Goal: Task Accomplishment & Management: Use online tool/utility

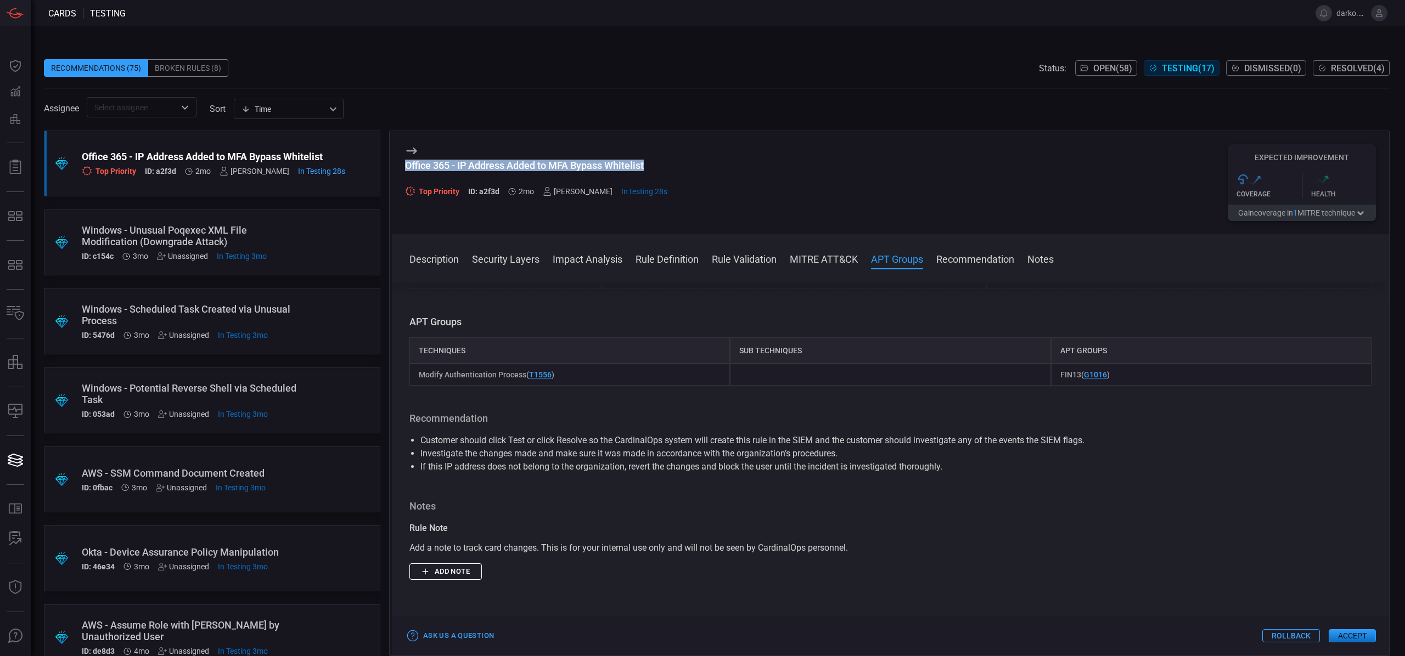
scroll to position [1132, 0]
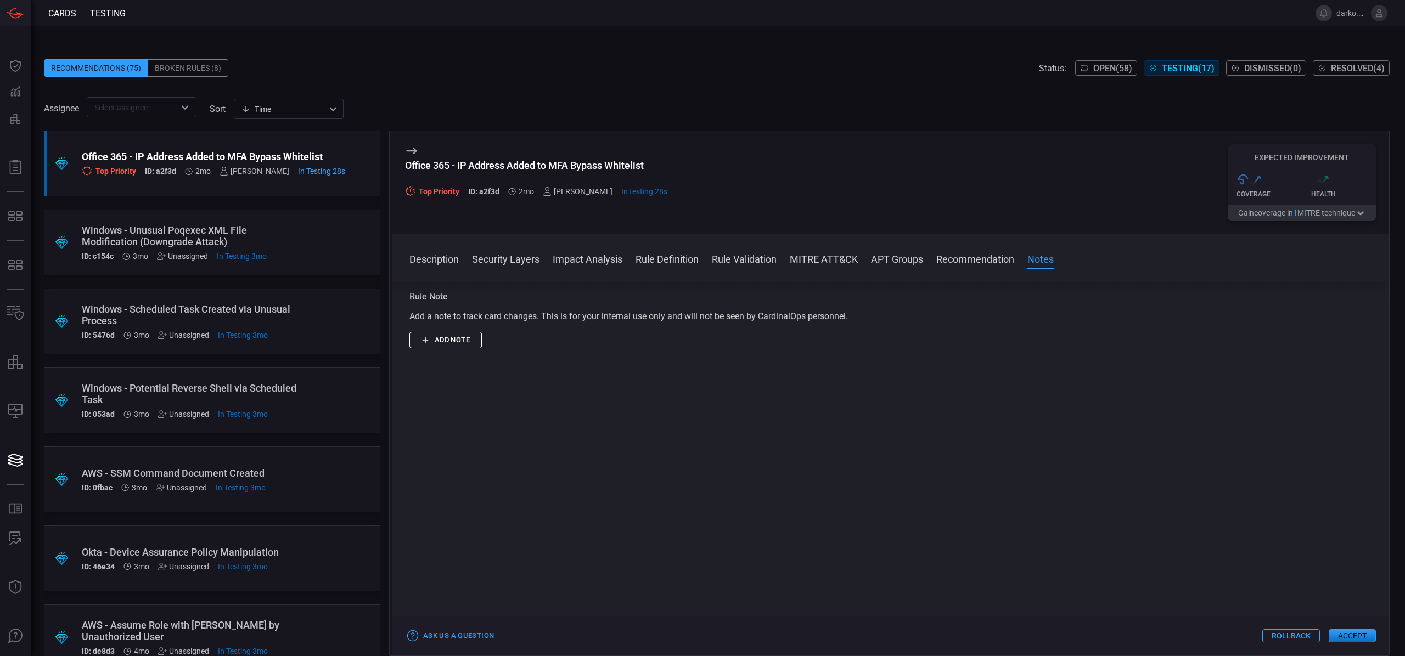
drag, startPoint x: 504, startPoint y: 401, endPoint x: 474, endPoint y: 351, distance: 58.3
click at [498, 389] on div at bounding box center [890, 513] width 962 height 277
click at [463, 339] on button "Add note" at bounding box center [445, 340] width 72 height 17
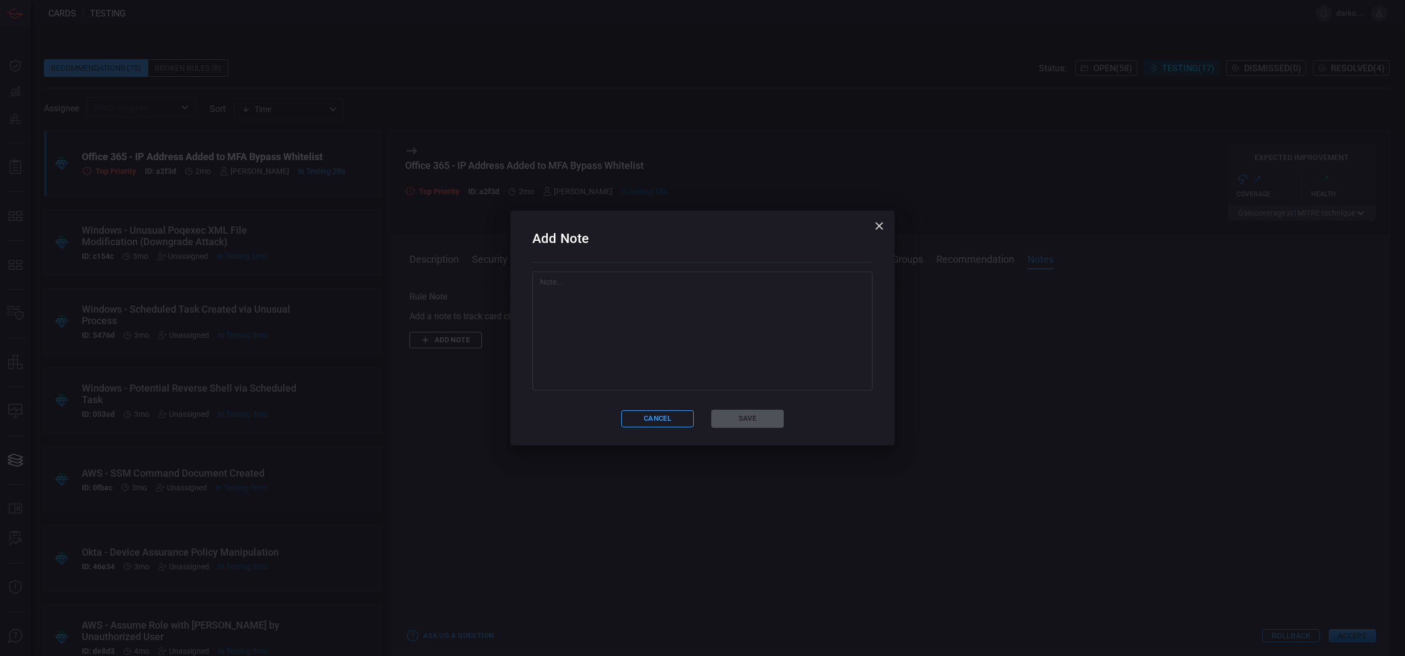
click at [587, 346] on textarea at bounding box center [702, 332] width 325 height 110
paste textarea "[URL][DOMAIN_NAME]"
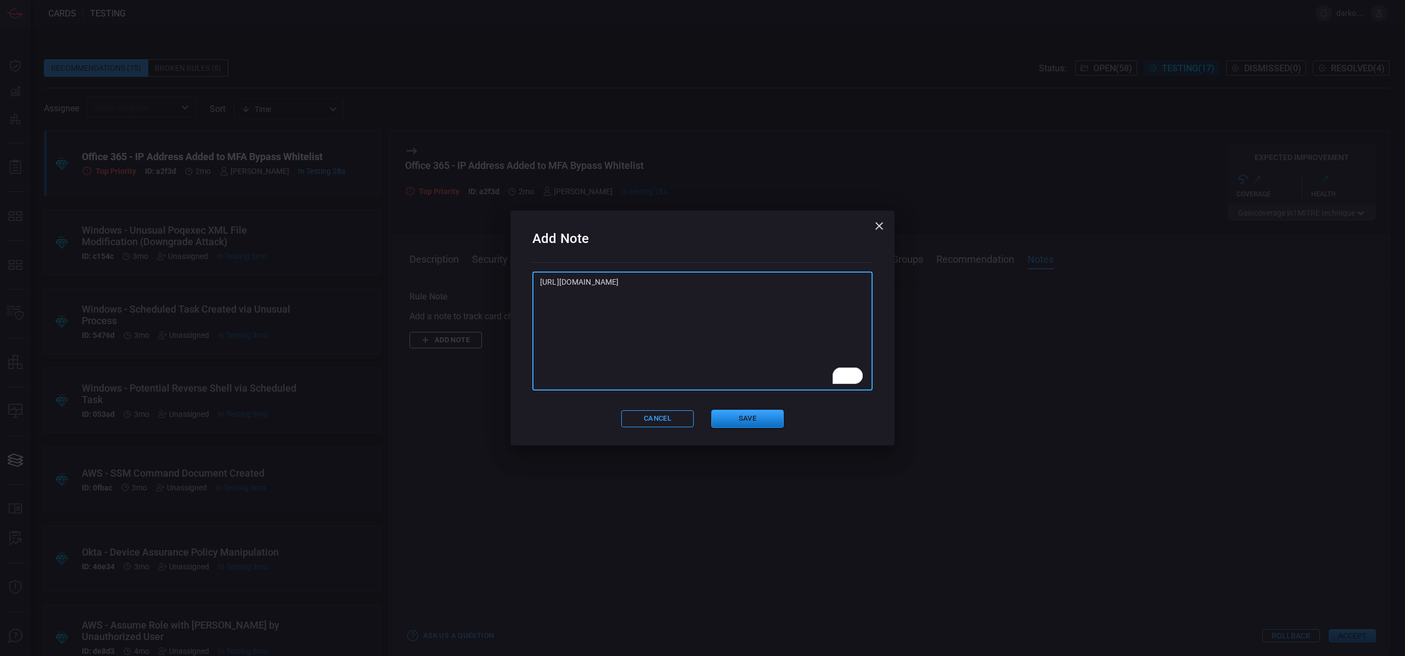
click at [586, 326] on textarea "[URL][DOMAIN_NAME]" at bounding box center [702, 332] width 325 height 110
paste textarea "STRY0229307"
type textarea "STRY0229307"
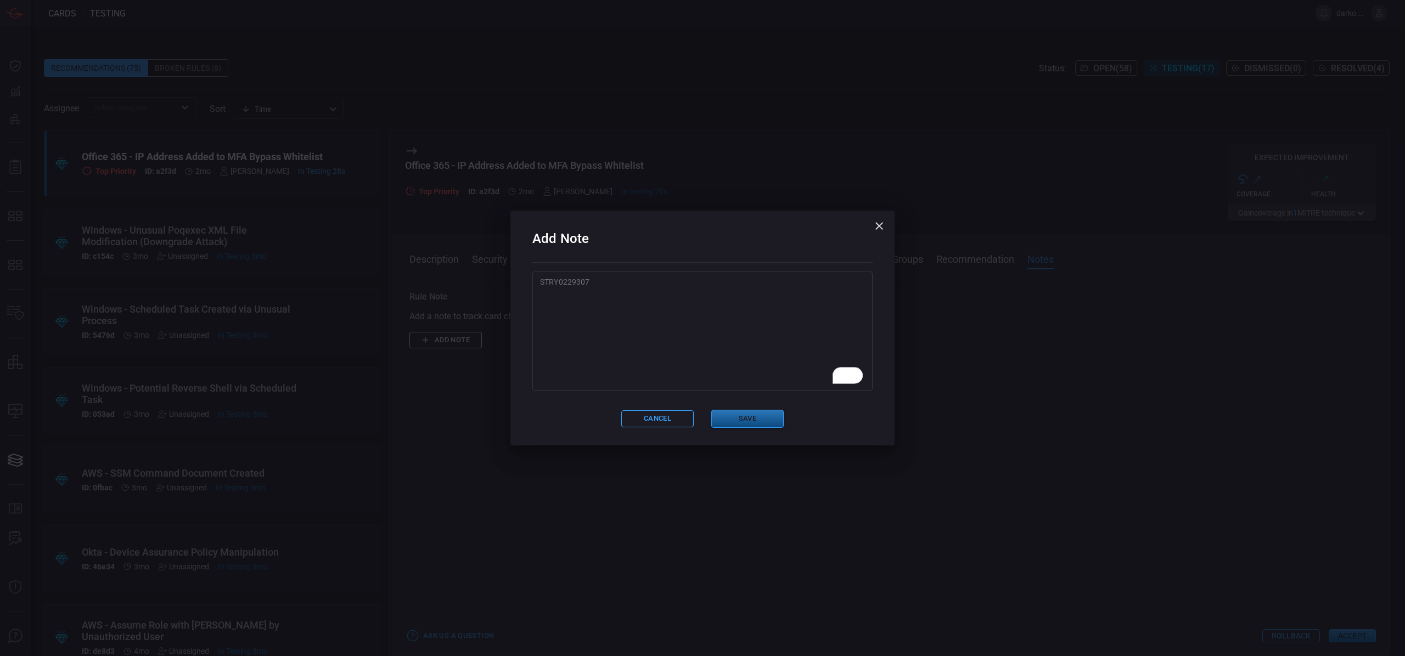
click at [763, 419] on button "Save" at bounding box center [747, 419] width 72 height 18
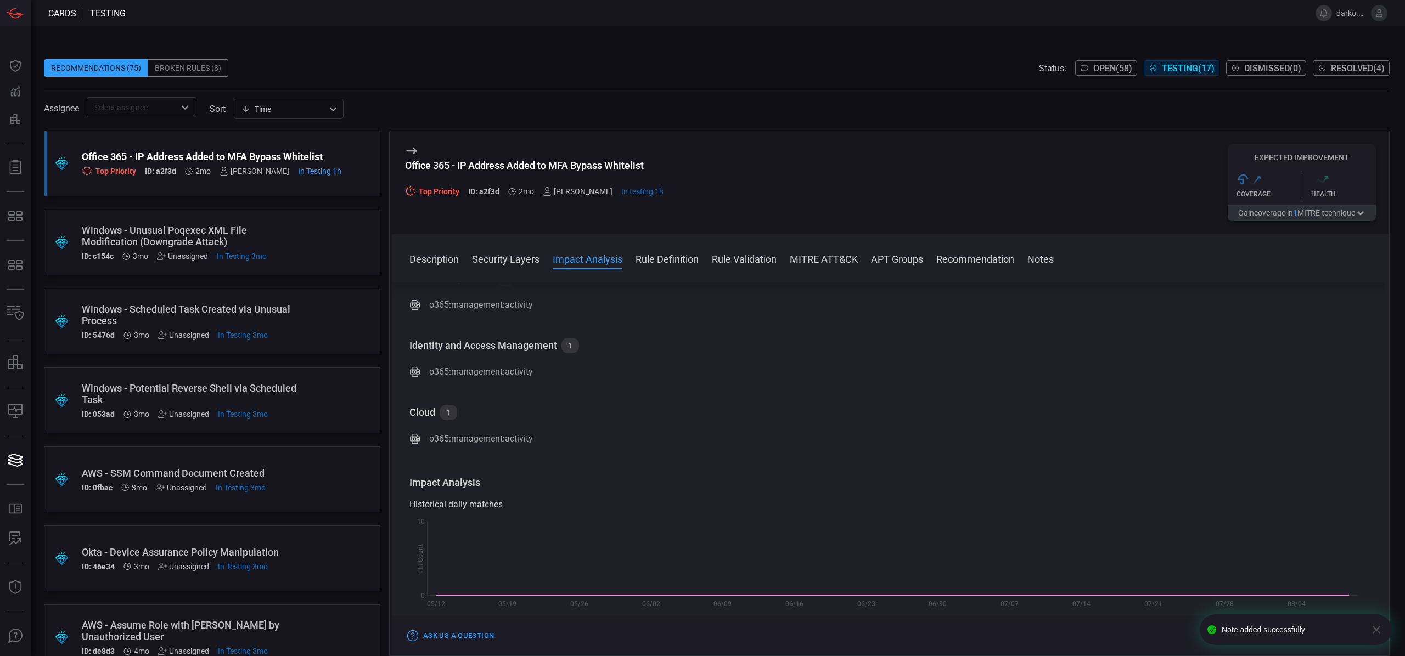
scroll to position [0, 0]
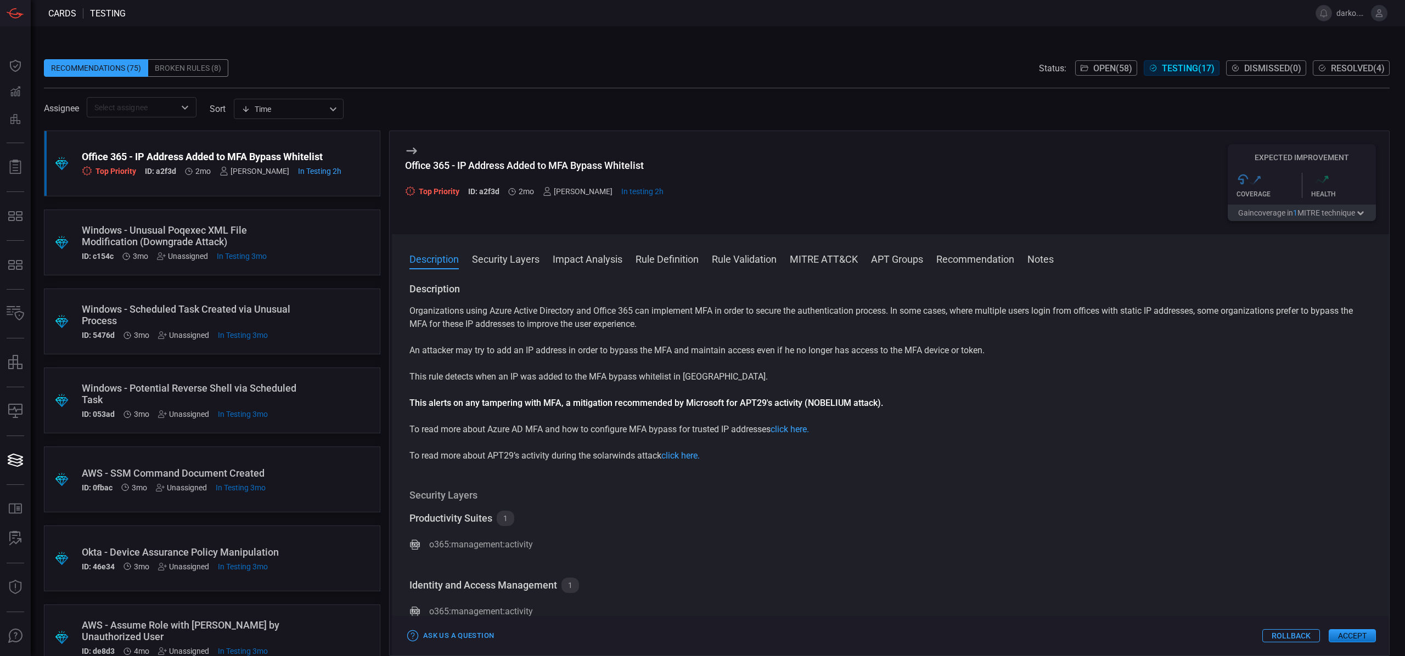
click at [178, 111] on div at bounding box center [184, 107] width 14 height 15
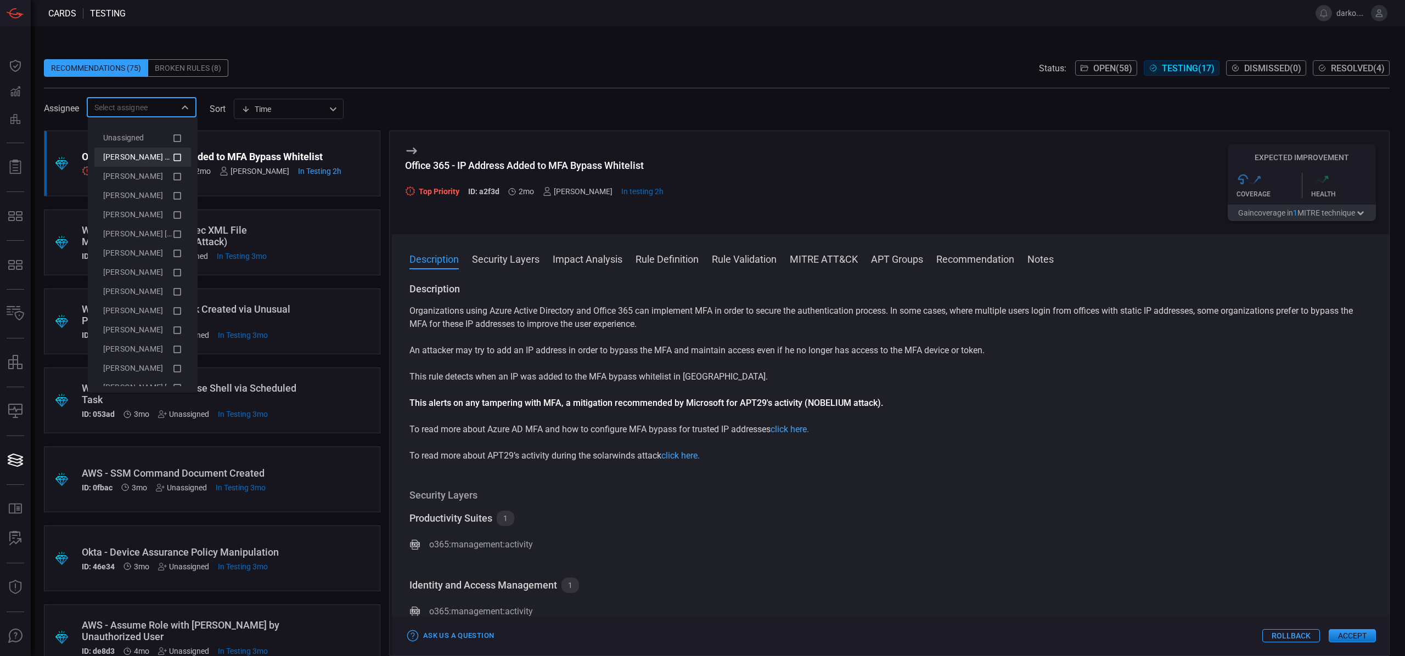
click at [148, 154] on span "[PERSON_NAME] (Myself)" at bounding box center [148, 157] width 90 height 9
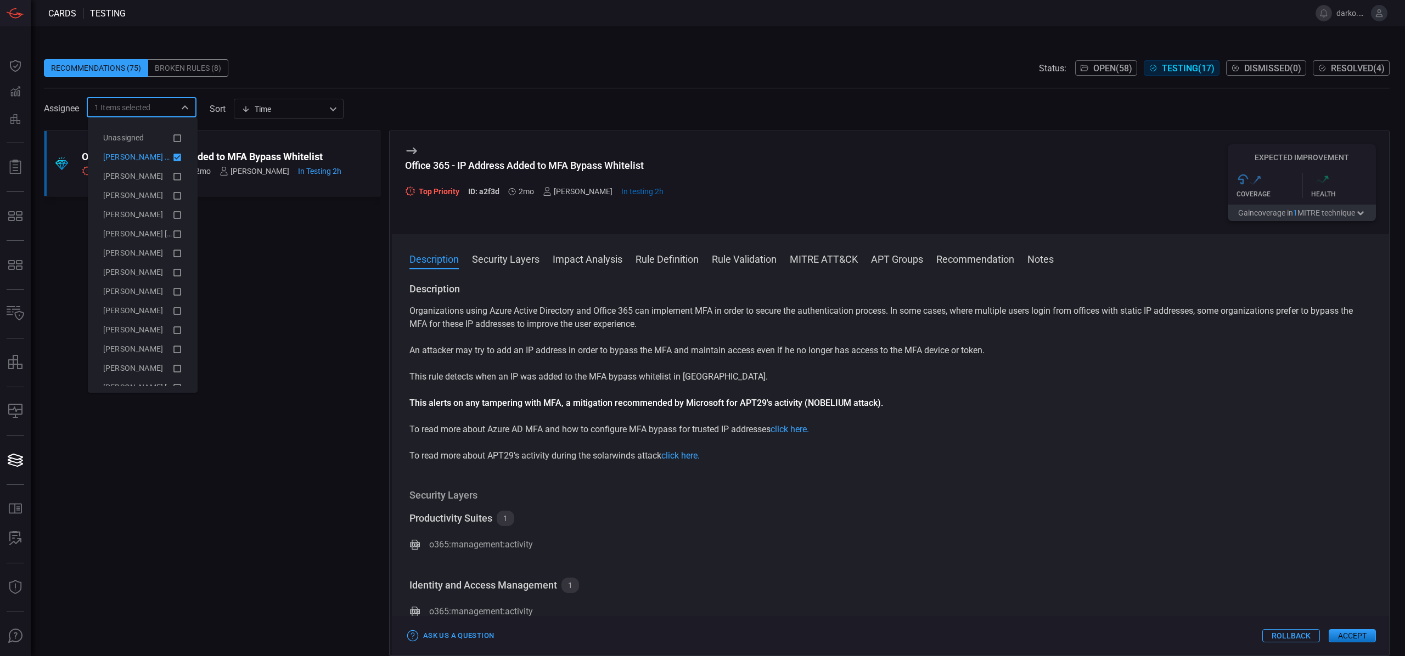
click at [148, 154] on span "[PERSON_NAME] (Myself)" at bounding box center [148, 157] width 90 height 9
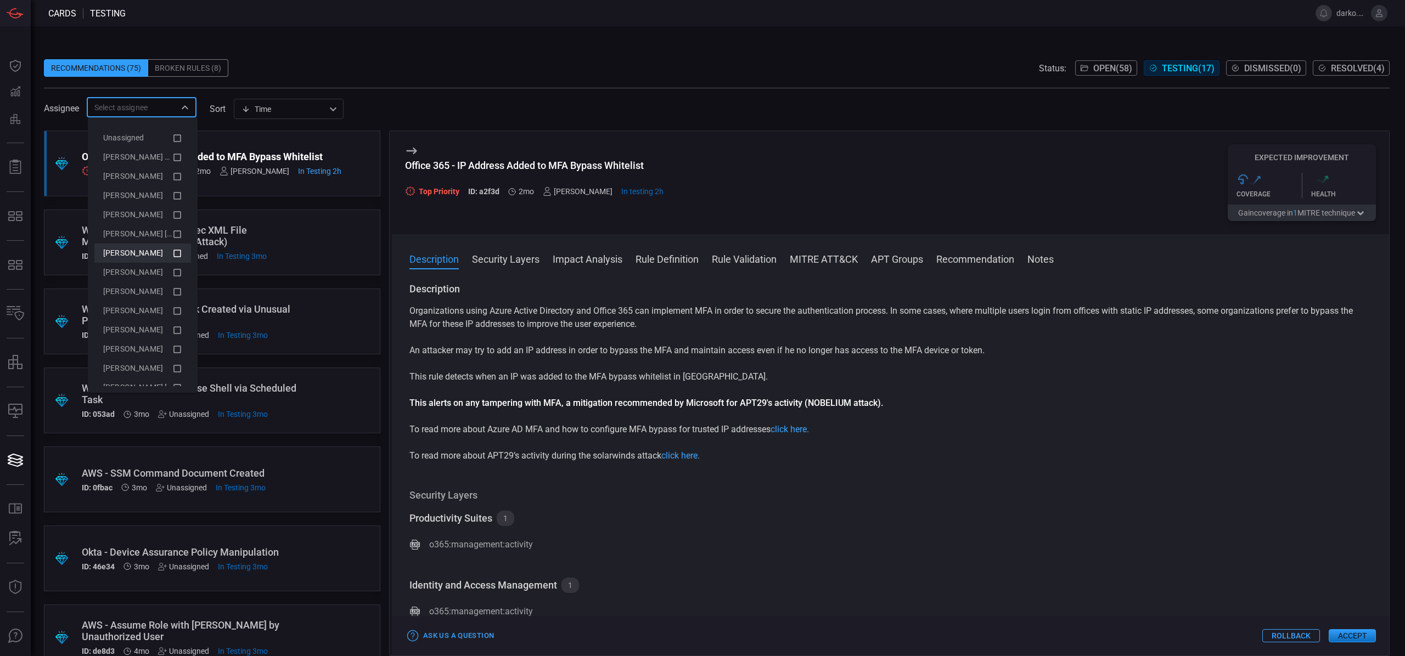
click at [150, 255] on div "[PERSON_NAME]" at bounding box center [137, 253] width 69 height 12
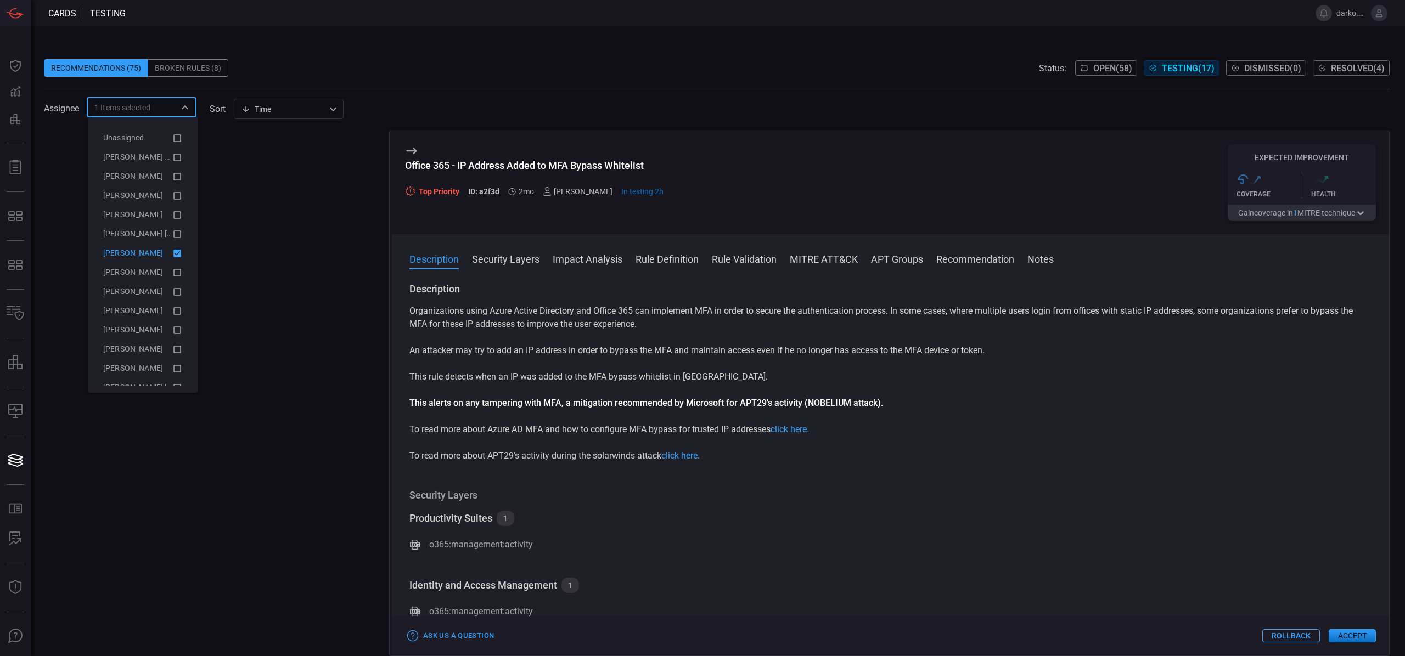
click at [150, 255] on div "[PERSON_NAME]" at bounding box center [137, 253] width 69 height 12
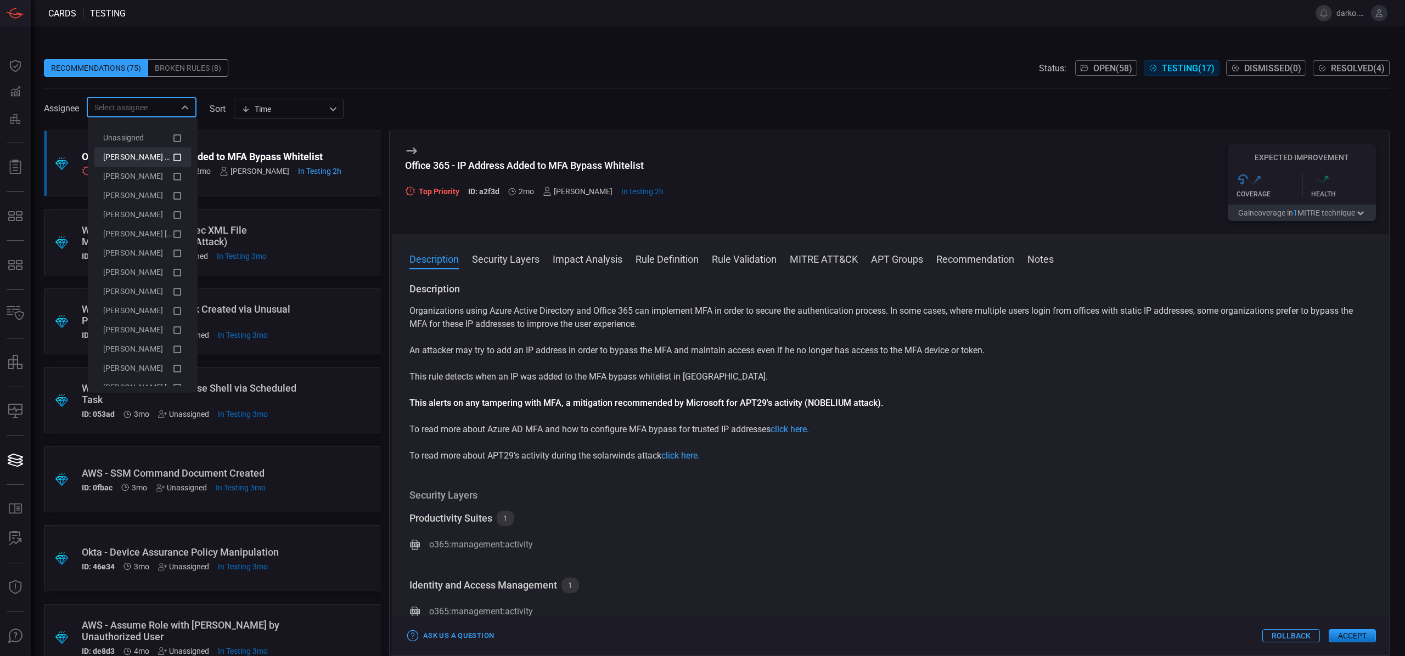
click at [139, 161] on div "[PERSON_NAME] (Myself)" at bounding box center [137, 157] width 69 height 12
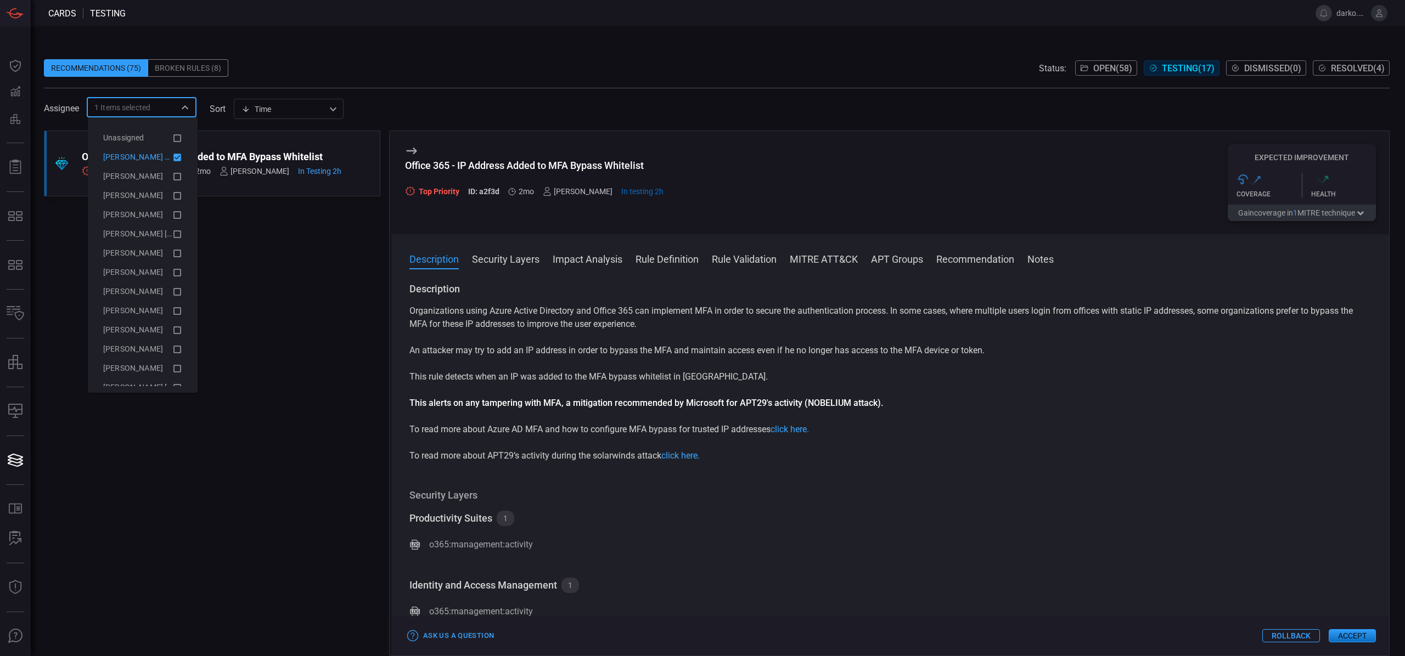
click at [327, 237] on div ".suggested_cards_icon{fill:url(#suggested_cards_icon);} Office 365 - IP Address…" at bounding box center [212, 394] width 336 height 526
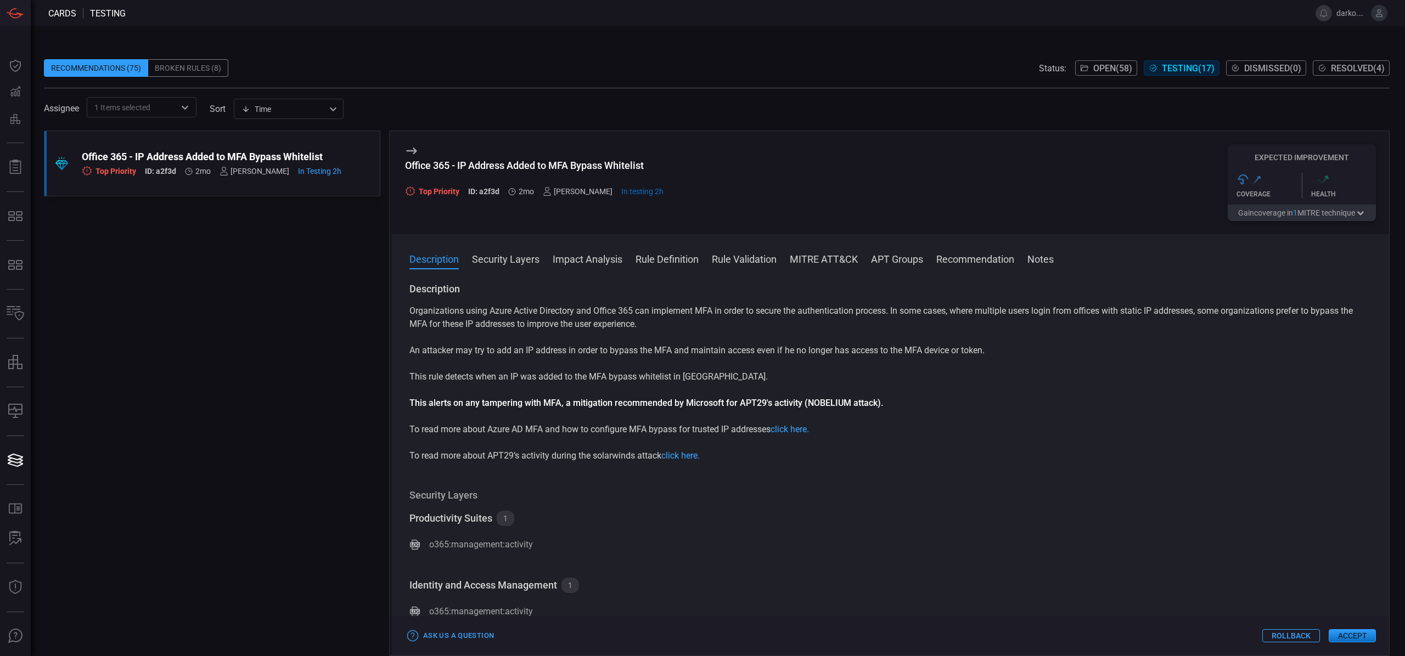
drag, startPoint x: 845, startPoint y: 401, endPoint x: 858, endPoint y: 402, distance: 12.7
click at [848, 401] on strong "This alerts on any tampering with MFA, a mitigation recommended by Microsoft fo…" at bounding box center [646, 403] width 474 height 10
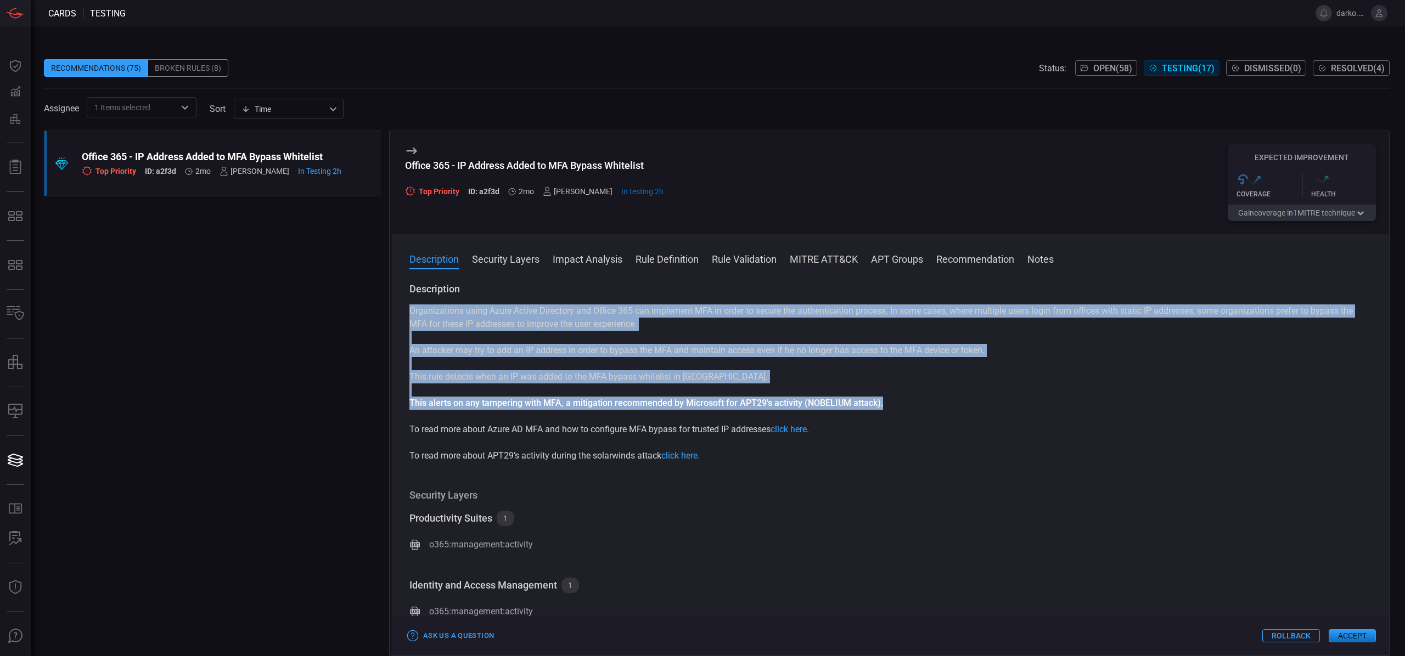
drag, startPoint x: 671, startPoint y: 399, endPoint x: 406, endPoint y: 308, distance: 280.1
click at [406, 308] on div "Description Organizations using Azure Active Directory and Office 365 can imple…" at bounding box center [890, 467] width 997 height 369
copy div "Organizations using Azure Active Directory and Office 365 can implement MFA in …"
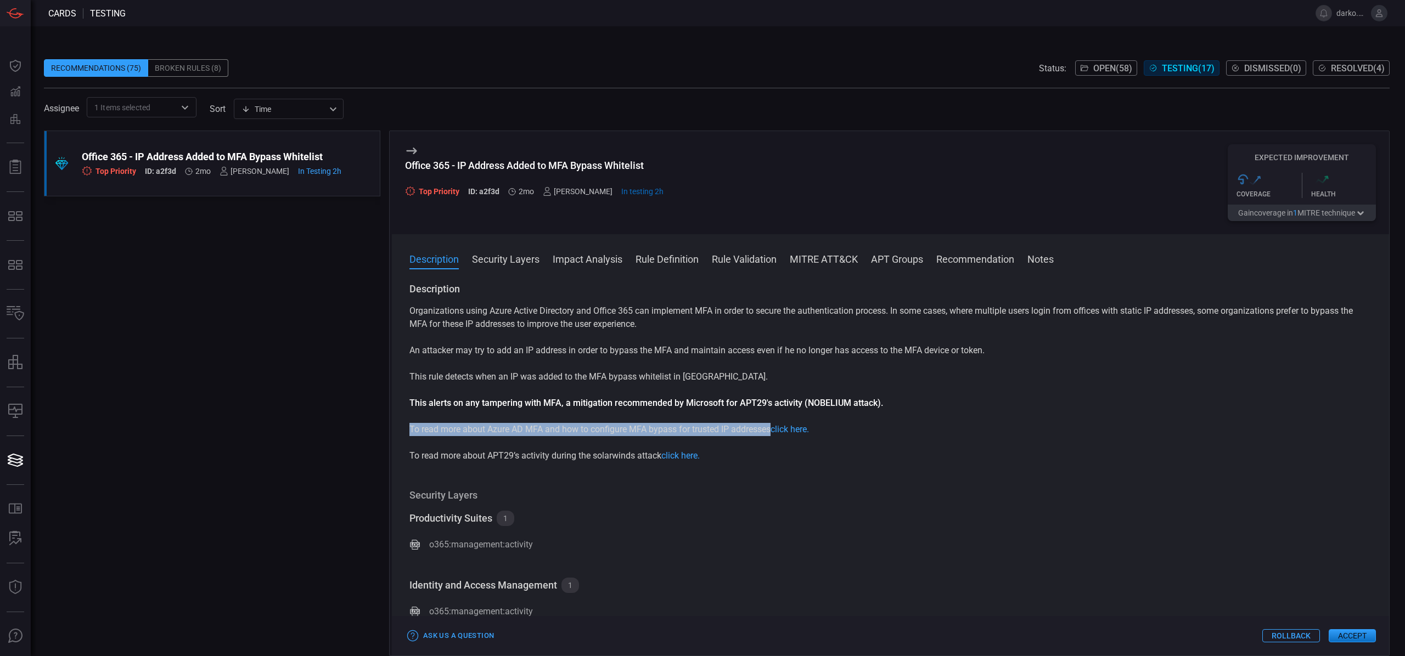
drag, startPoint x: 412, startPoint y: 429, endPoint x: 772, endPoint y: 439, distance: 359.6
click at [773, 430] on p "To read more about Azure AD MFA and how to configure MFA bypass for trusted IP …" at bounding box center [890, 429] width 962 height 13
copy p "To read more about Azure AD MFA and how to configure MFA bypass for trusted IP …"
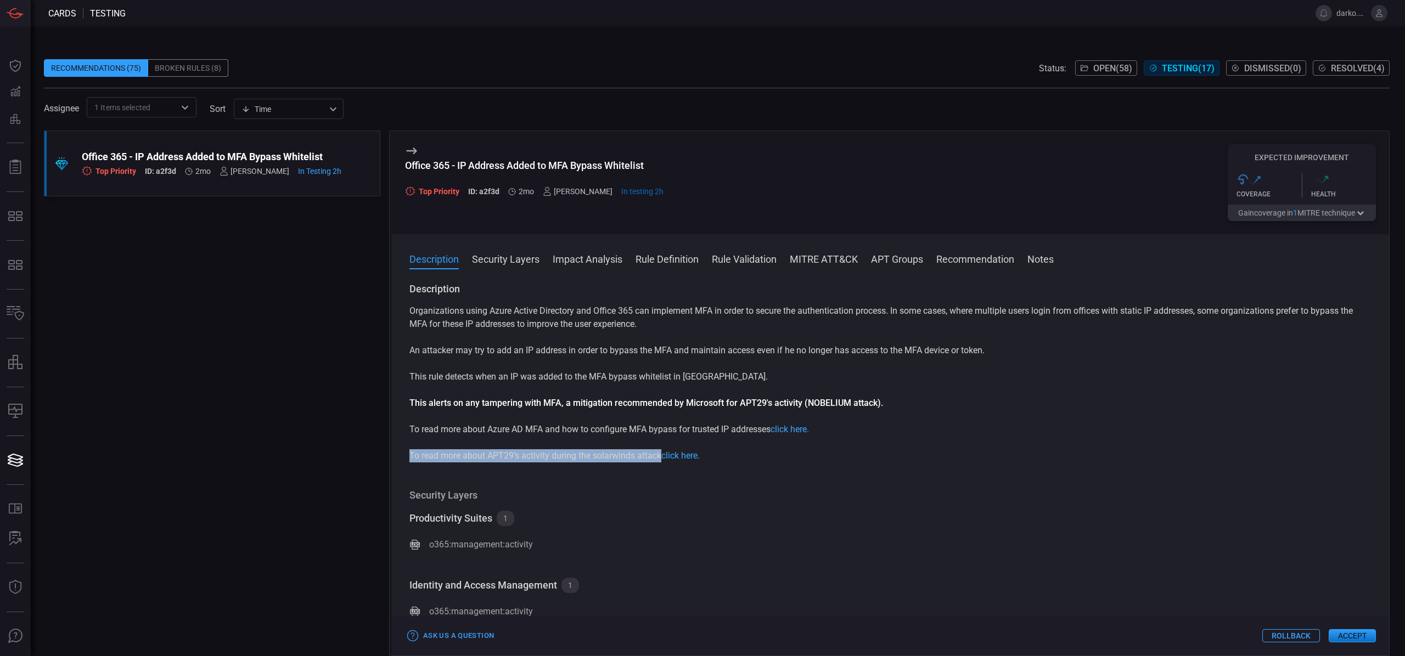
drag, startPoint x: 410, startPoint y: 455, endPoint x: 662, endPoint y: 451, distance: 251.4
click at [662, 452] on p "To read more about APT29’s activity during the solarwinds attack click here." at bounding box center [890, 455] width 962 height 13
copy p "To read more about APT29’s activity during the solarwinds attack"
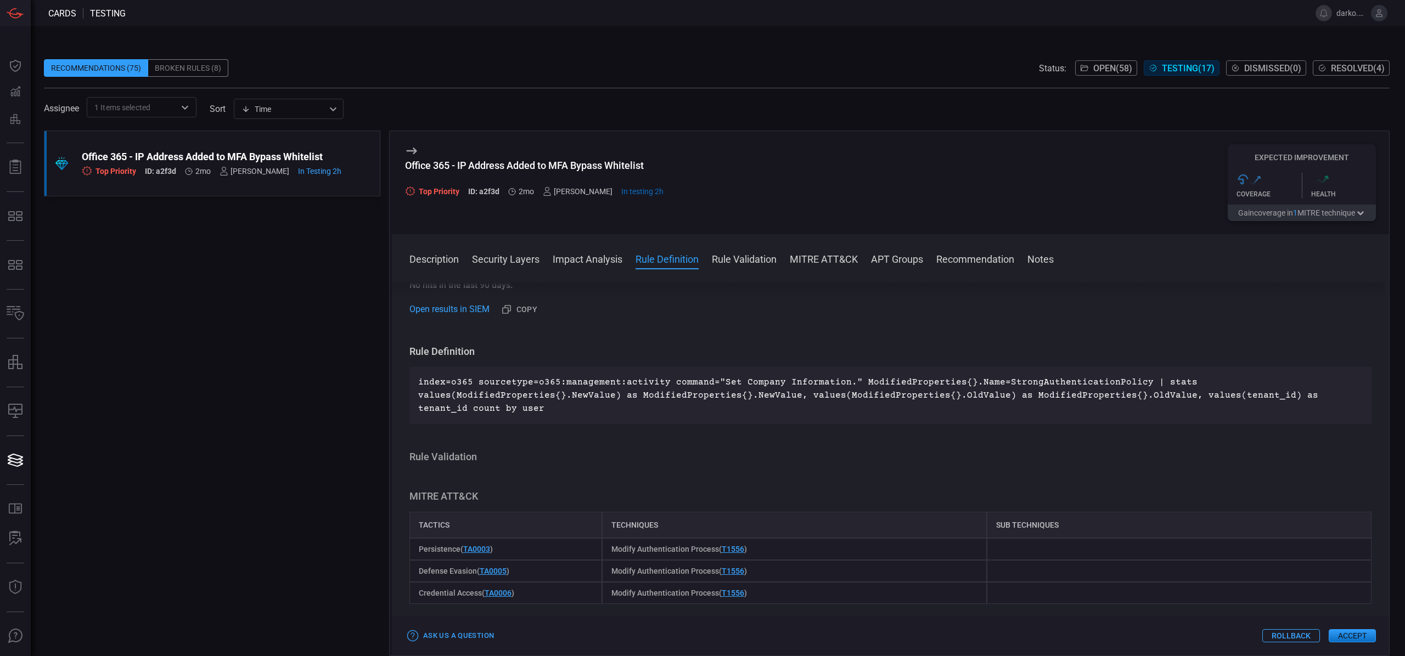
scroll to position [636, 0]
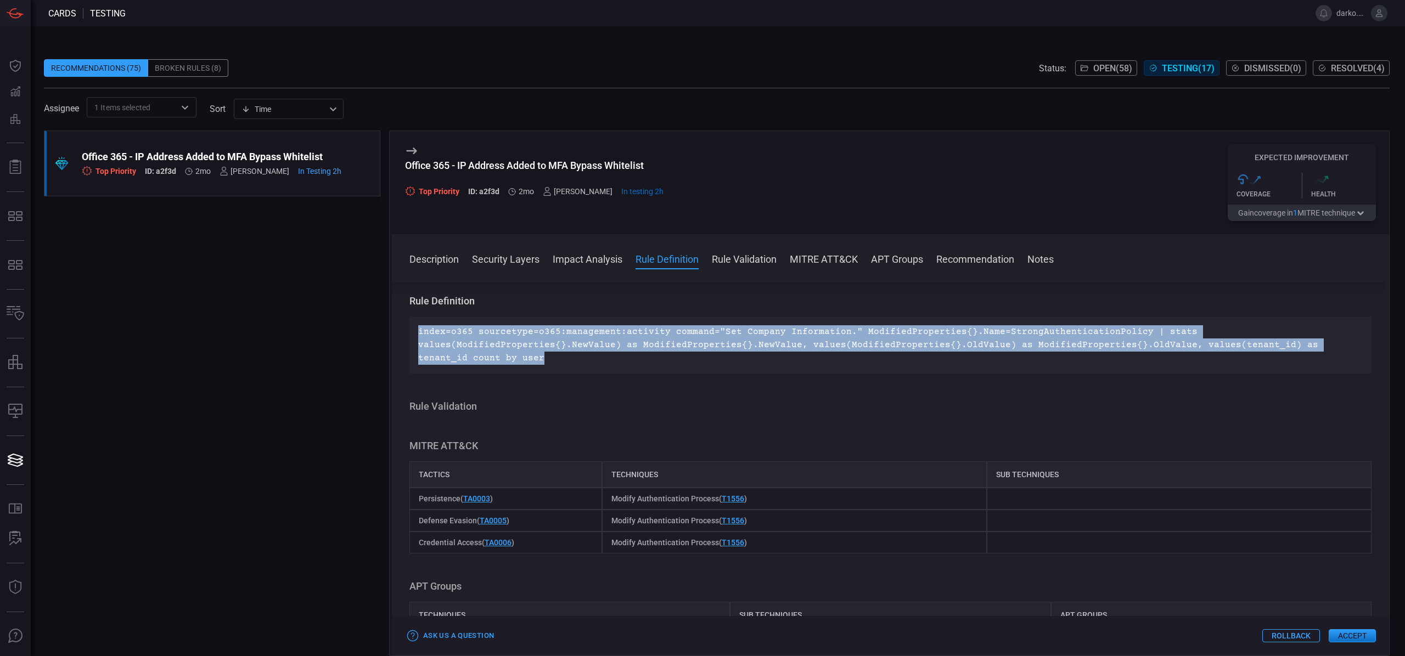
drag, startPoint x: 493, startPoint y: 360, endPoint x: 418, endPoint y: 330, distance: 80.5
click at [418, 330] on p "index=o365 sourcetype=o365:management:activity command="Set Company Information…" at bounding box center [890, 345] width 944 height 40
copy p "index=o365 sourcetype=o365:management:activity command="Set Company Information…"
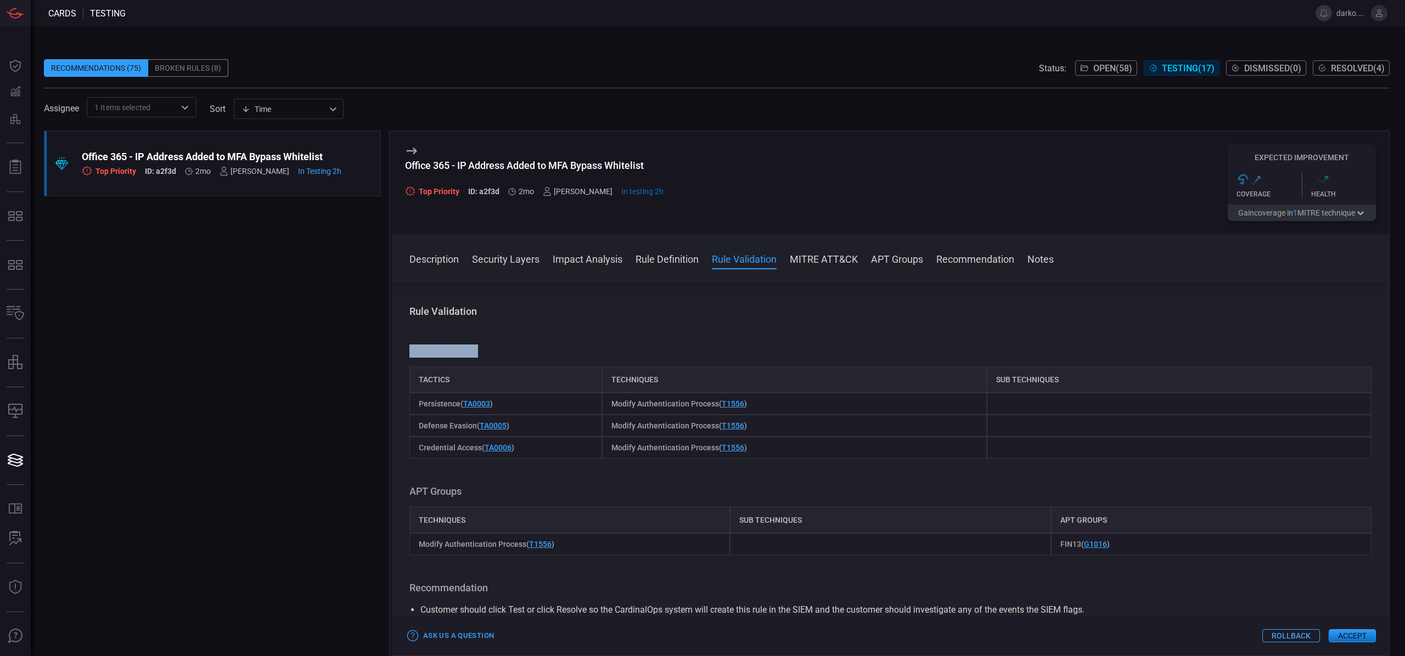
drag, startPoint x: 450, startPoint y: 348, endPoint x: 410, endPoint y: 347, distance: 40.1
click at [410, 347] on h3 "MITRE ATT&CK" at bounding box center [890, 351] width 962 height 13
copy h3 "MITRE ATT&CK"
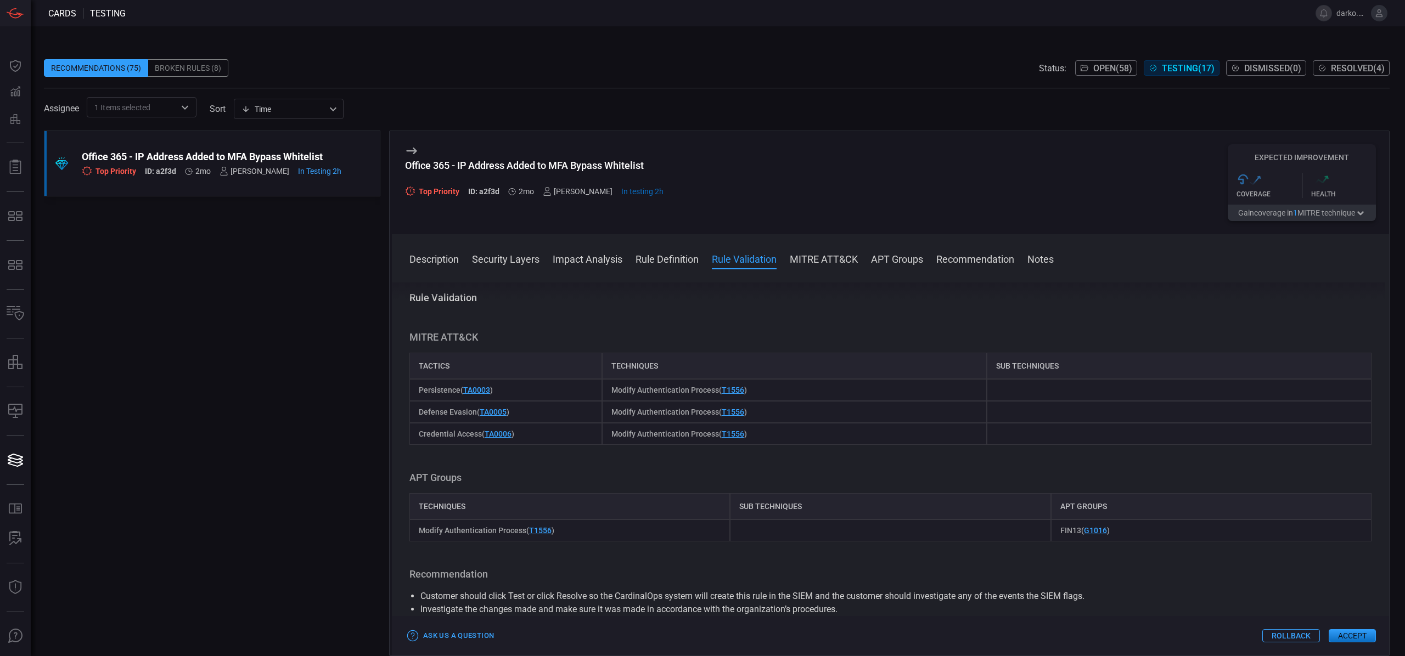
click at [437, 368] on div "Tactics" at bounding box center [505, 366] width 193 height 26
copy div "Tactics"
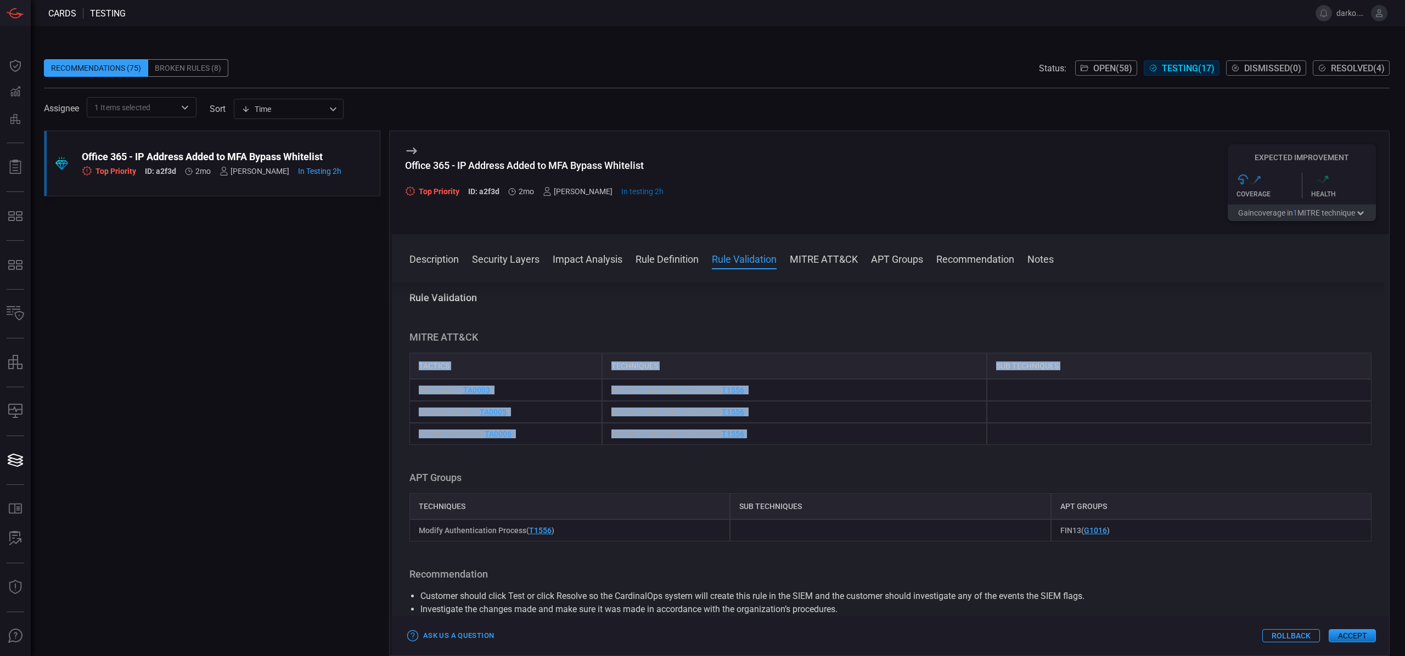
drag, startPoint x: 769, startPoint y: 437, endPoint x: 419, endPoint y: 357, distance: 359.7
click at [419, 357] on div "Tactics Techniques Sub Techniques Persistence ( TA0003 ) Modify Authentication …" at bounding box center [890, 399] width 962 height 92
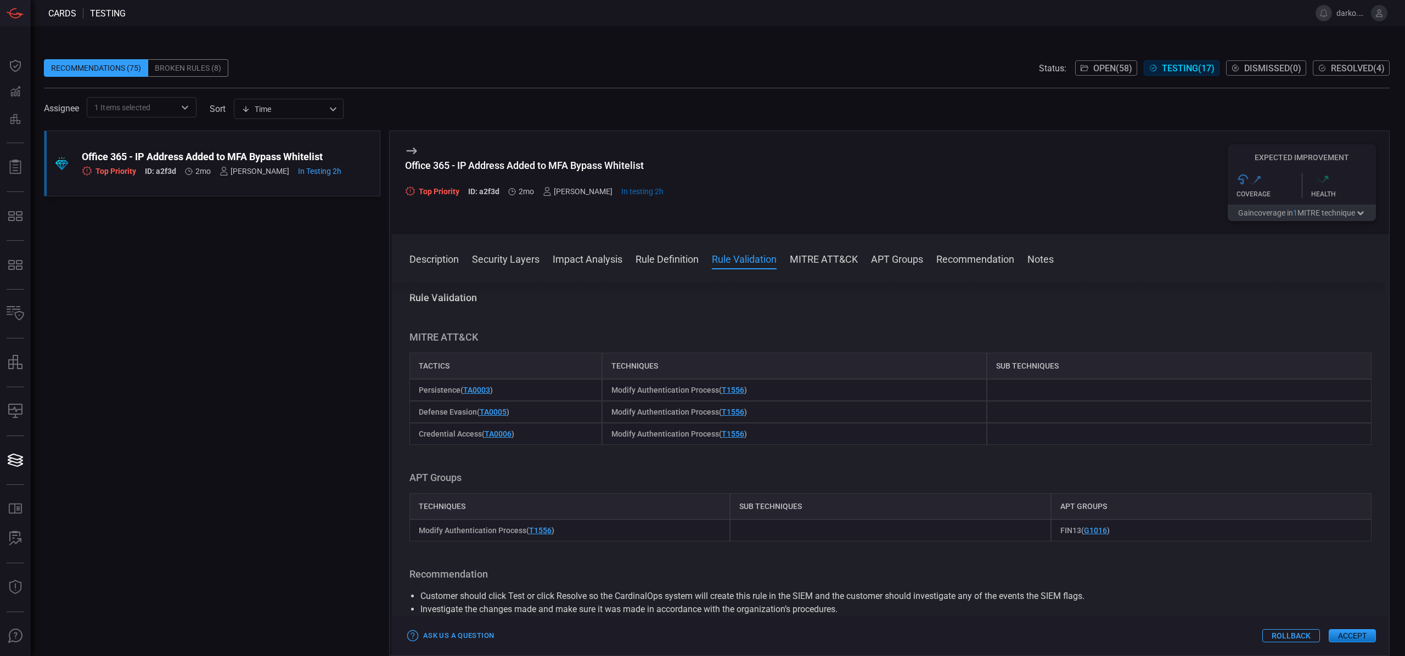
drag, startPoint x: 655, startPoint y: 376, endPoint x: 644, endPoint y: 369, distance: 13.0
click at [655, 375] on div "Techniques" at bounding box center [794, 366] width 385 height 26
click at [638, 368] on div "Techniques" at bounding box center [794, 366] width 385 height 26
click at [638, 367] on div "Techniques" at bounding box center [794, 366] width 385 height 26
copy div "Techniques"
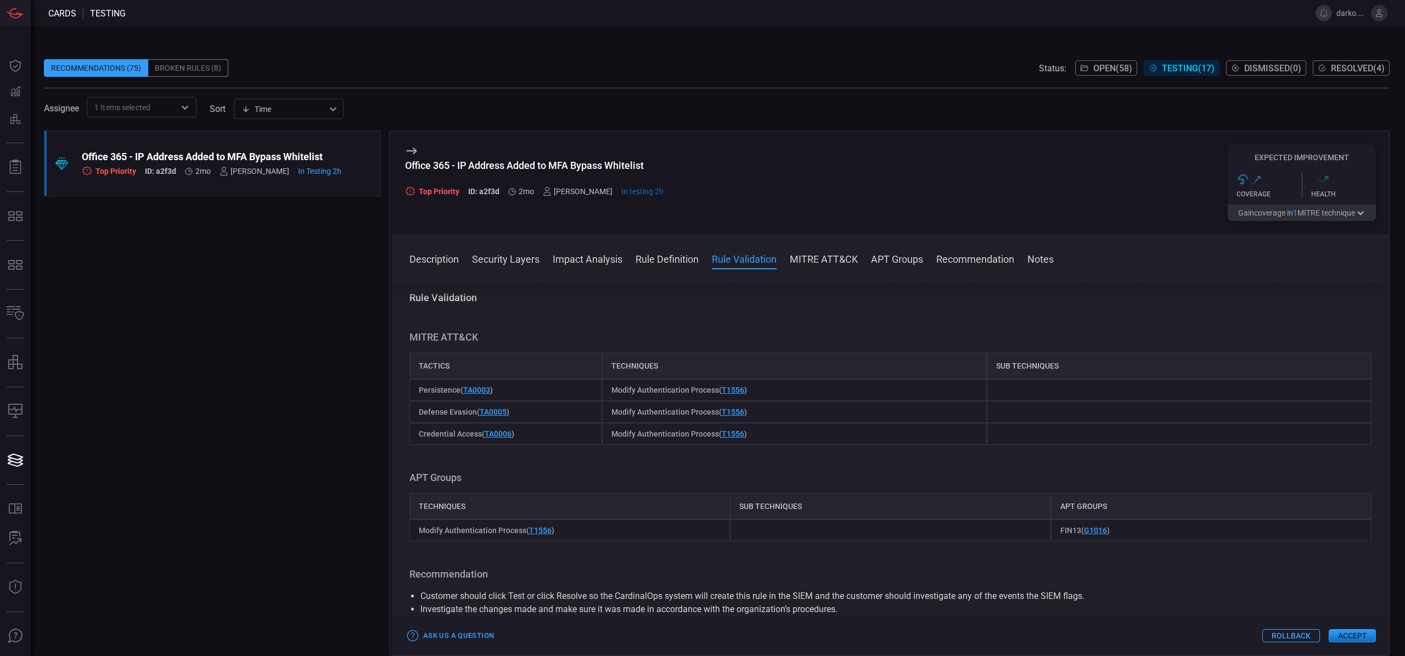
click at [434, 389] on span "Persistence ( TA0003 )" at bounding box center [456, 390] width 74 height 9
click at [433, 389] on span "Persistence ( TA0003 )" at bounding box center [456, 390] width 74 height 9
copy span "Persistence"
click at [441, 414] on span "Defense Evasion ( TA0005 )" at bounding box center [464, 412] width 91 height 9
click at [441, 413] on span "Defense Evasion ( TA0005 )" at bounding box center [464, 412] width 91 height 9
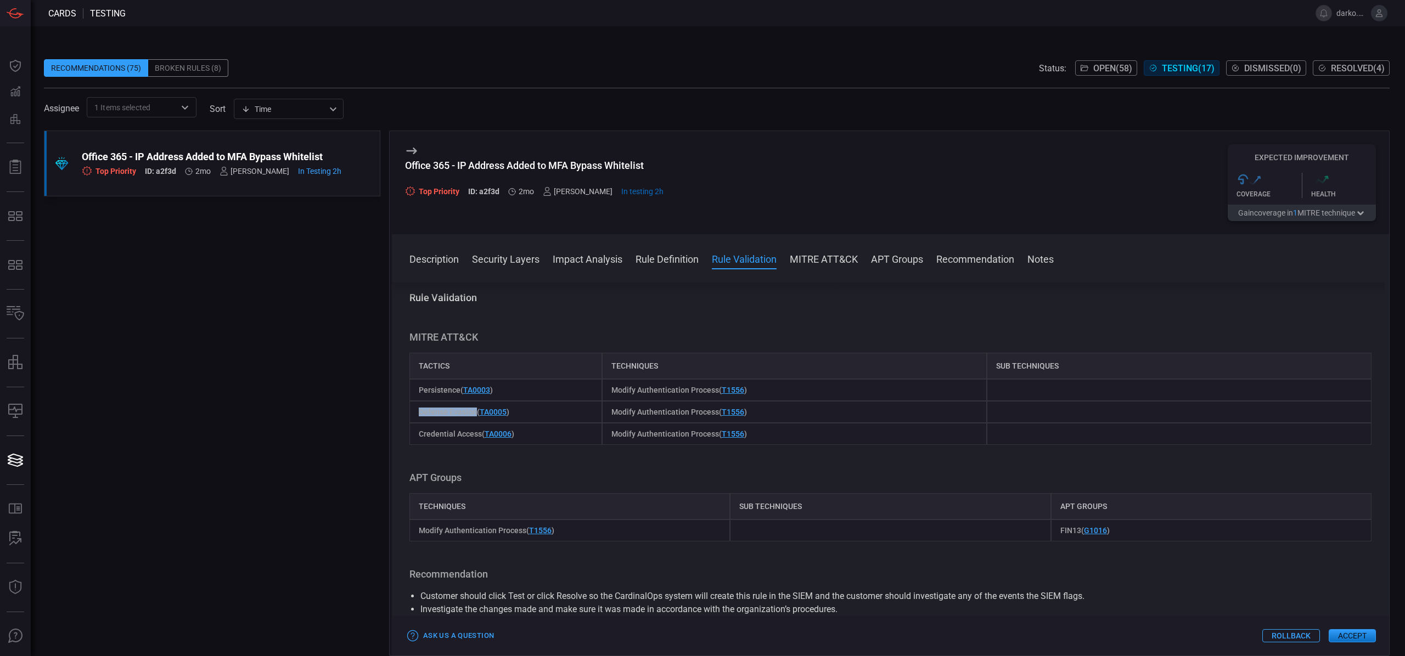
drag, startPoint x: 470, startPoint y: 412, endPoint x: 415, endPoint y: 414, distance: 55.4
click at [416, 414] on div "Defense Evasion ( TA0005 )" at bounding box center [505, 412] width 193 height 22
copy span "Defense Evasion"
drag, startPoint x: 621, startPoint y: 390, endPoint x: 713, endPoint y: 389, distance: 92.2
click at [713, 389] on span "Modify Authentication Process ( T1556 )" at bounding box center [679, 390] width 136 height 9
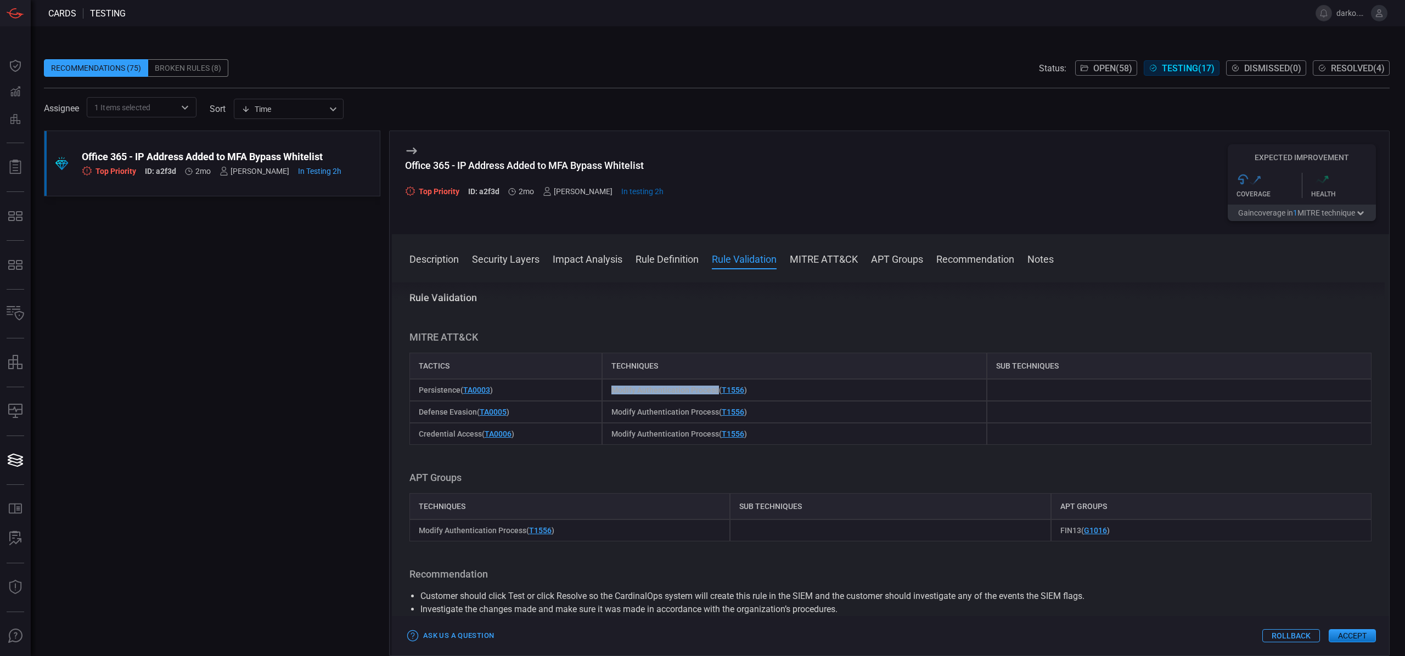
copy span "Modify Authentication Process"
drag, startPoint x: 610, startPoint y: 412, endPoint x: 713, endPoint y: 409, distance: 103.2
click at [713, 409] on span "Modify Authentication Process ( T1556 )" at bounding box center [679, 412] width 136 height 9
drag, startPoint x: 450, startPoint y: 435, endPoint x: 418, endPoint y: 435, distance: 31.8
click at [419, 435] on span "Credential Access ( TA0006 )" at bounding box center [466, 434] width 95 height 9
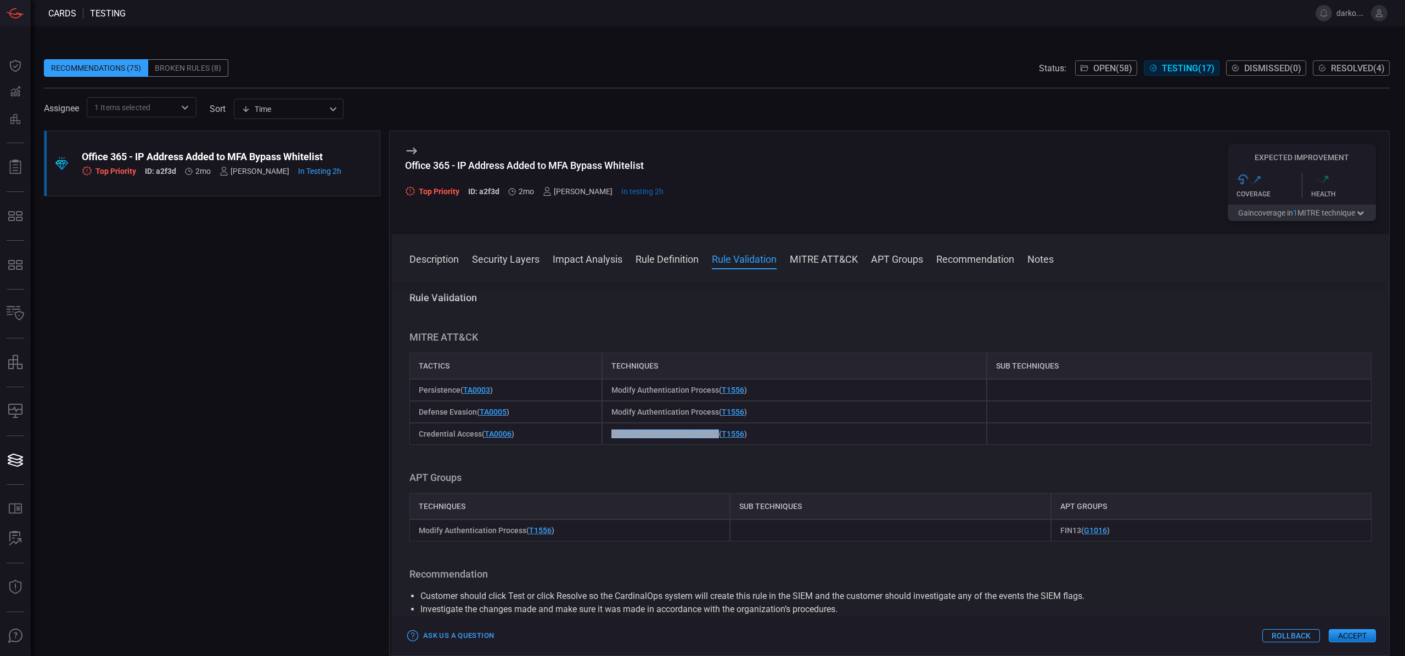
drag, startPoint x: 615, startPoint y: 435, endPoint x: 712, endPoint y: 431, distance: 97.7
click at [712, 431] on span "Modify Authentication Process ( T1556 )" at bounding box center [679, 434] width 136 height 9
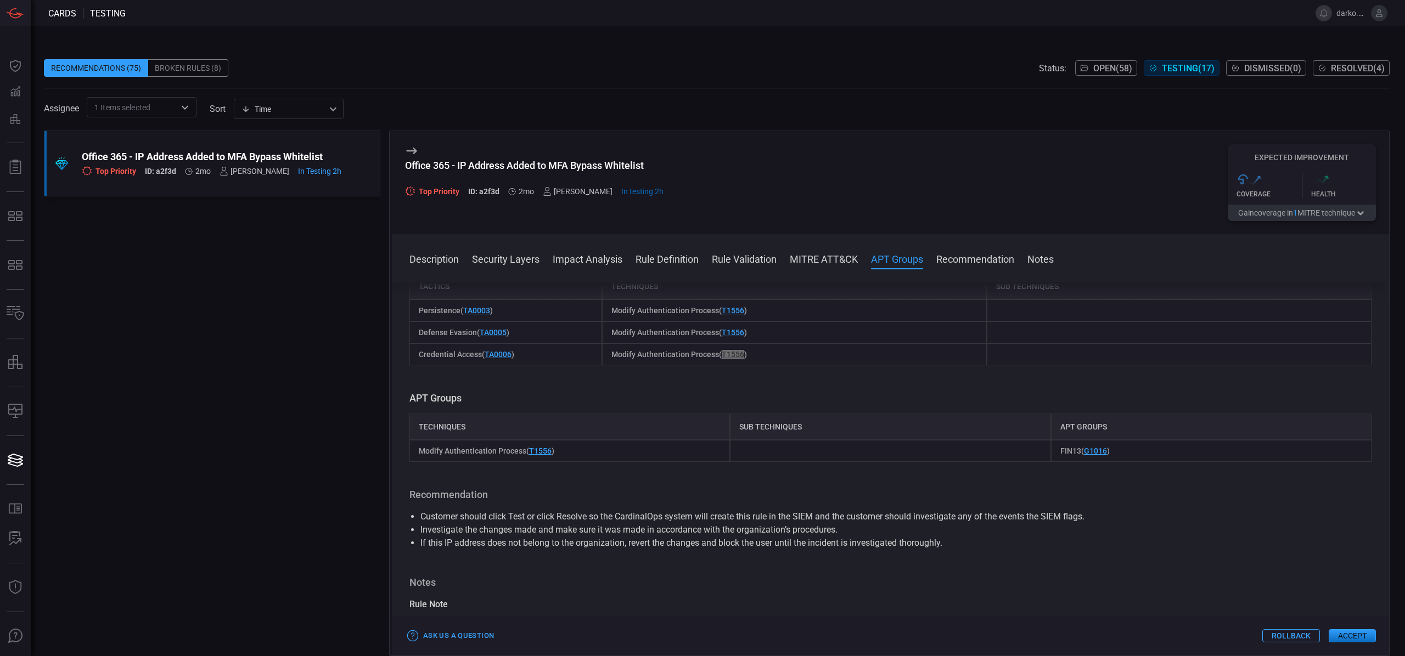
scroll to position [836, 0]
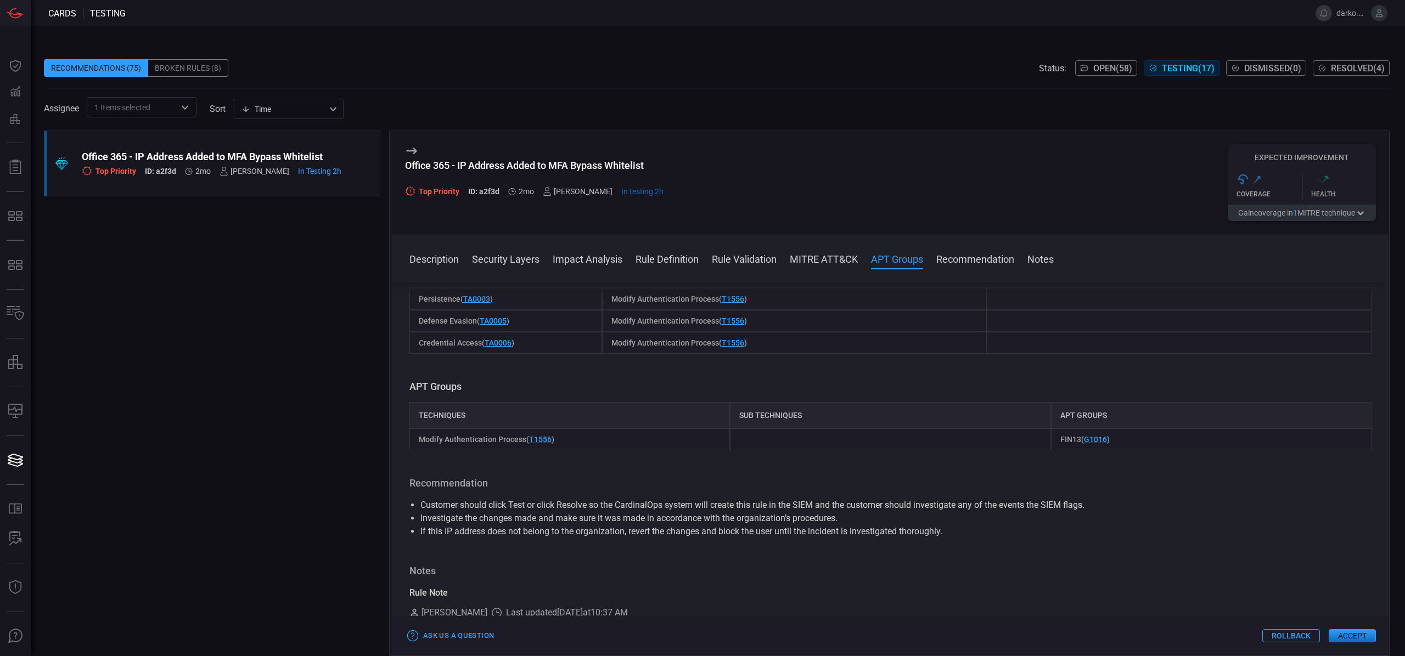
click at [434, 420] on div "Techniques" at bounding box center [569, 415] width 320 height 26
click at [434, 415] on div "Techniques" at bounding box center [569, 415] width 320 height 26
drag, startPoint x: 418, startPoint y: 440, endPoint x: 523, endPoint y: 438, distance: 104.8
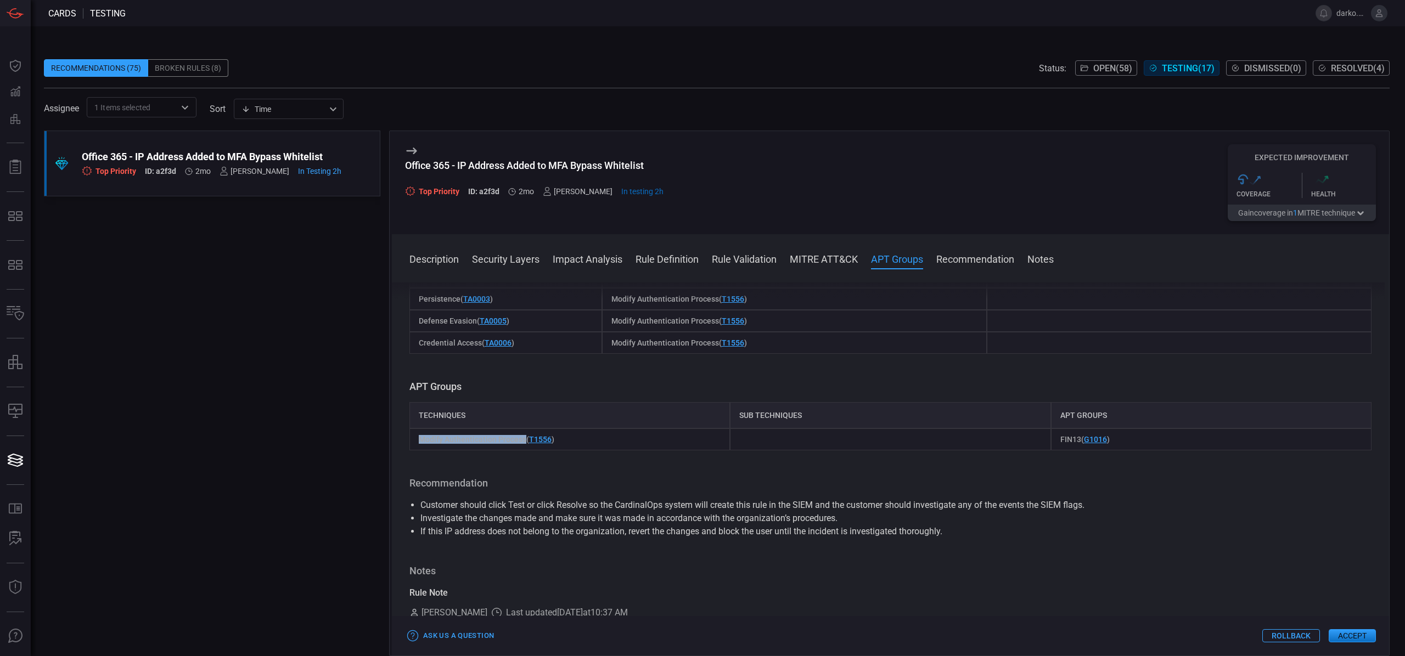
click at [523, 438] on div "Modify Authentication Process ( T1556 )" at bounding box center [569, 440] width 320 height 22
drag, startPoint x: 1099, startPoint y: 414, endPoint x: 1054, endPoint y: 416, distance: 45.1
click at [1056, 416] on div "APT Groups" at bounding box center [1211, 415] width 320 height 26
drag, startPoint x: 1099, startPoint y: 440, endPoint x: 1054, endPoint y: 440, distance: 45.0
click at [1054, 440] on div "FIN13 ( G1016 )" at bounding box center [1211, 440] width 320 height 22
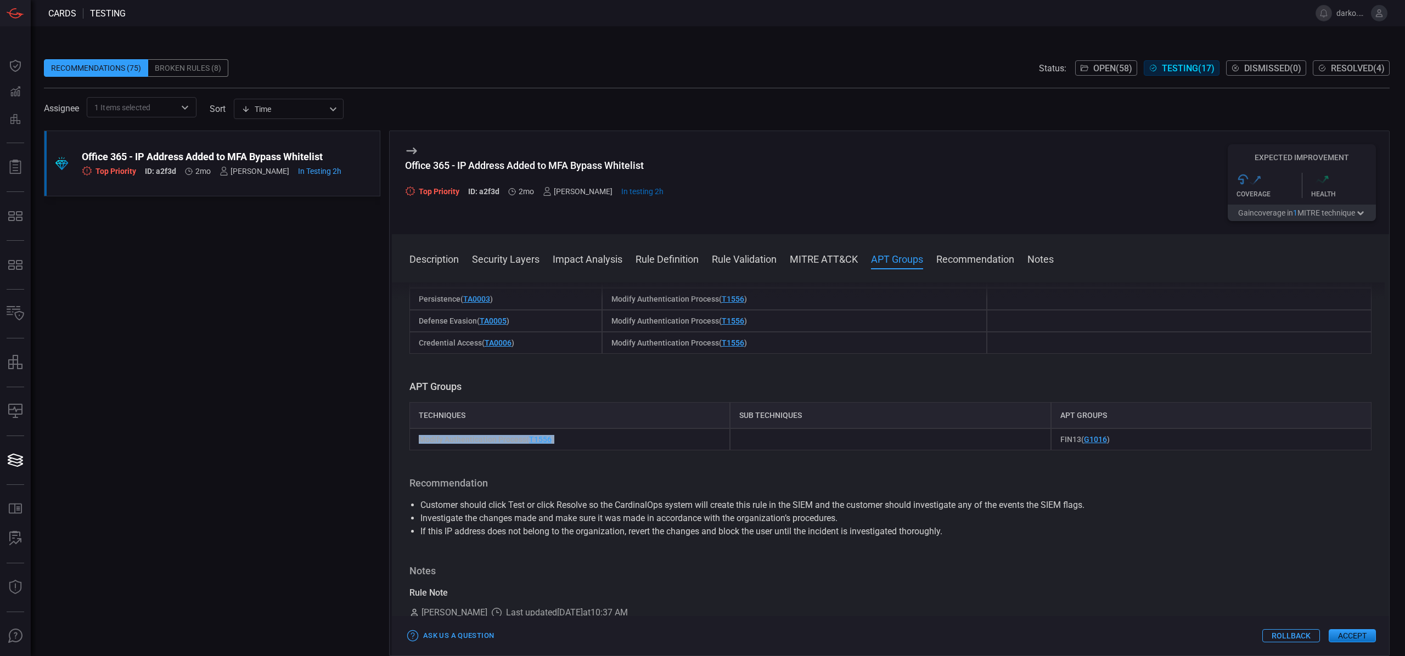
drag, startPoint x: 562, startPoint y: 440, endPoint x: 416, endPoint y: 443, distance: 146.0
click at [417, 443] on div "Modify Authentication Process ( T1556 )" at bounding box center [569, 440] width 320 height 22
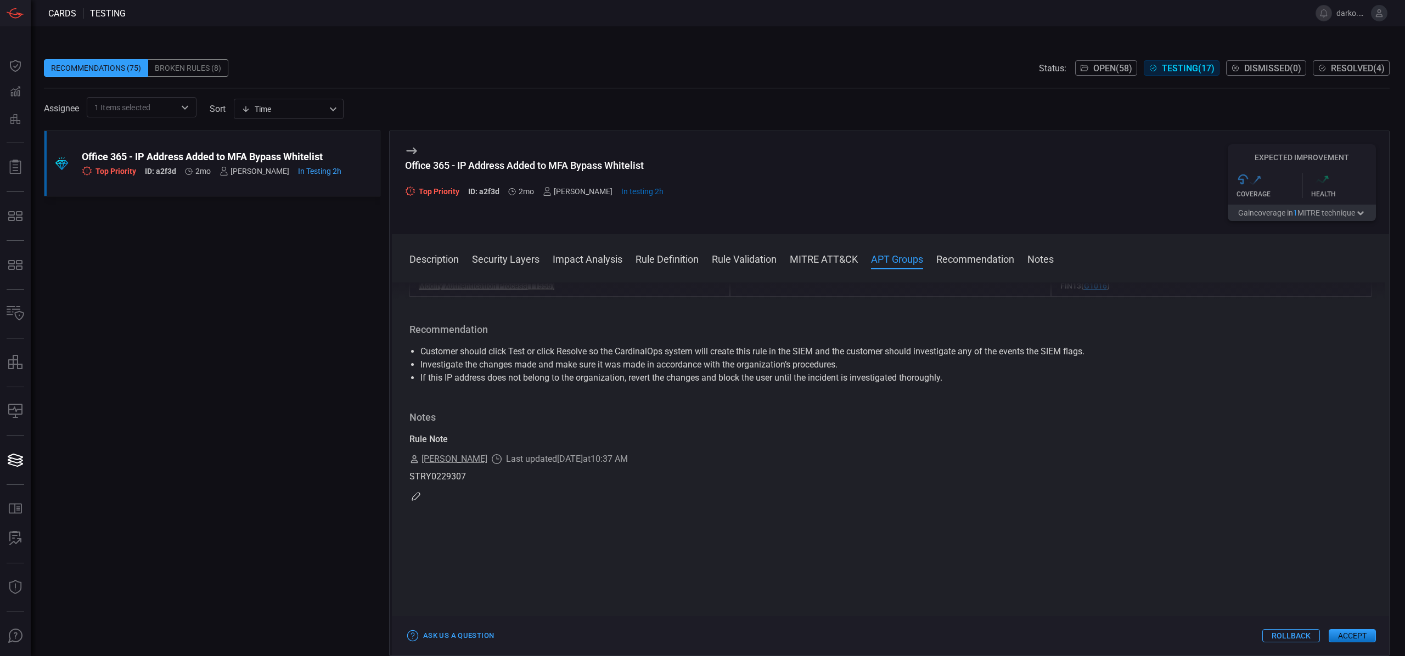
scroll to position [931, 0]
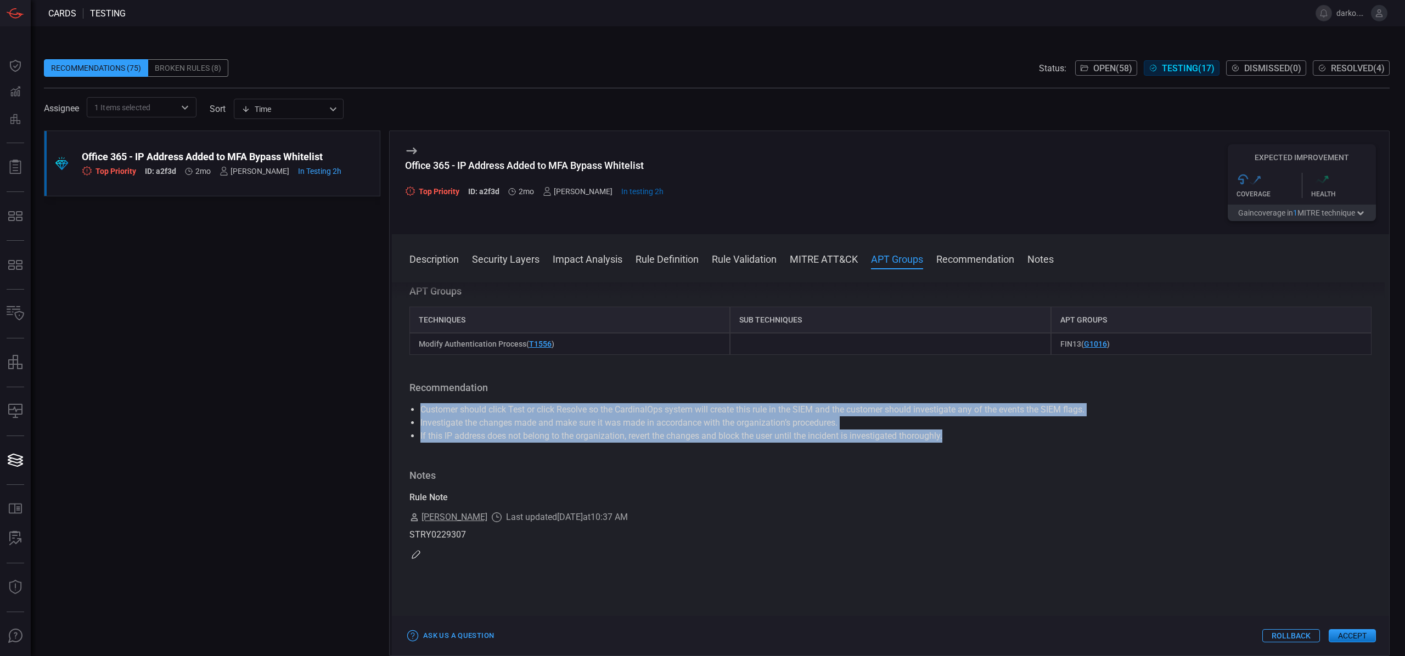
drag, startPoint x: 742, startPoint y: 439, endPoint x: 419, endPoint y: 409, distance: 324.6
click at [419, 409] on ul "Customer should click Test or click Resolve so the CardinalOps system will crea…" at bounding box center [890, 423] width 962 height 40
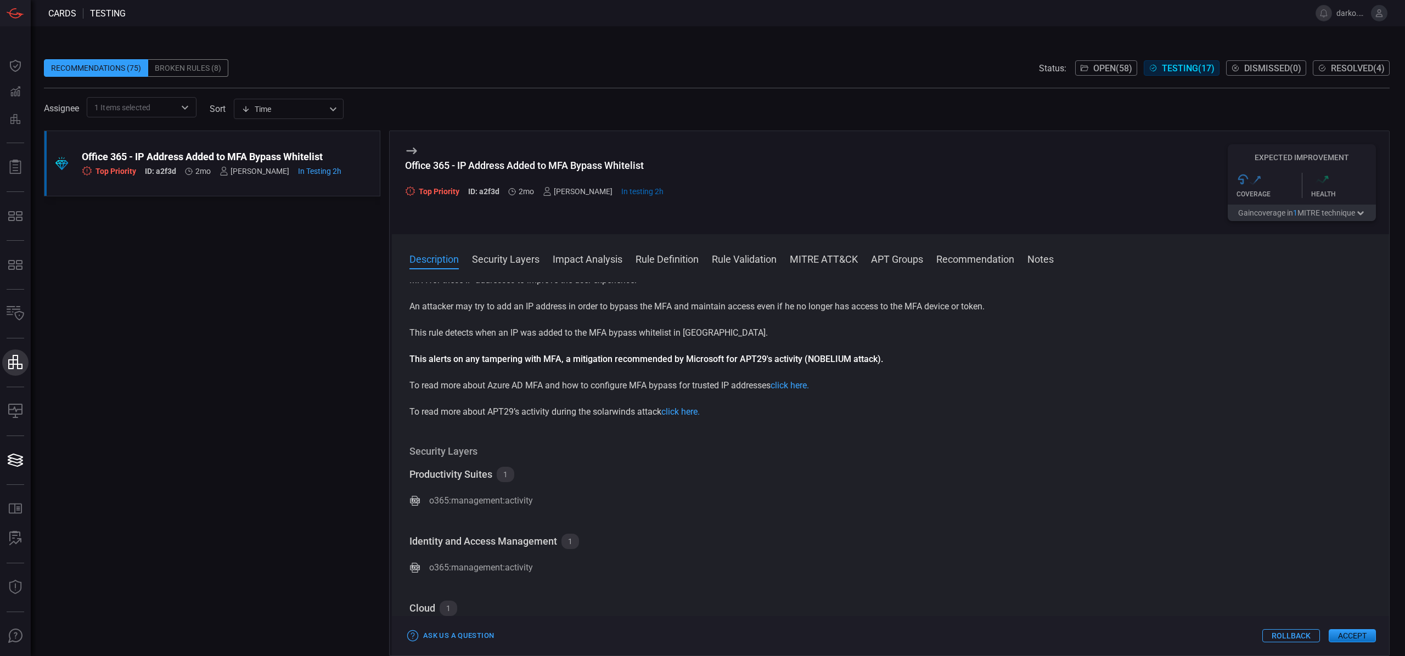
scroll to position [0, 0]
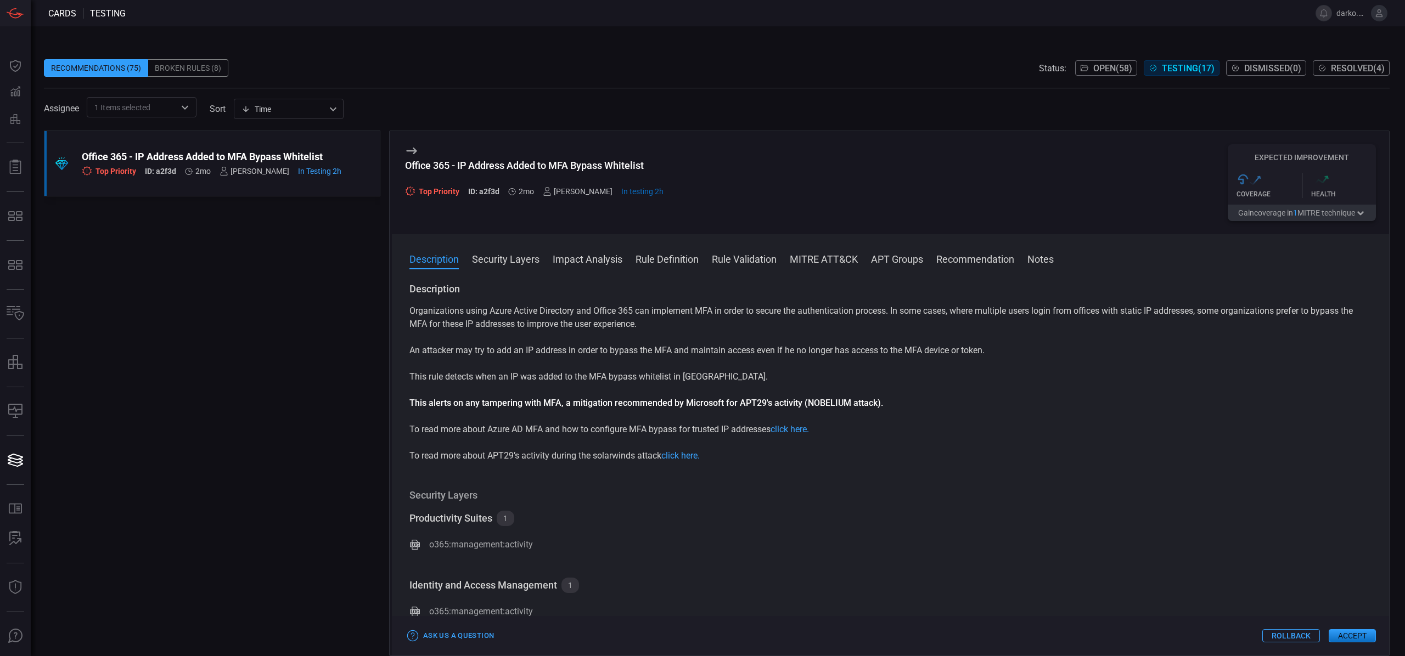
click at [1354, 637] on button "Accept" at bounding box center [1351, 635] width 47 height 13
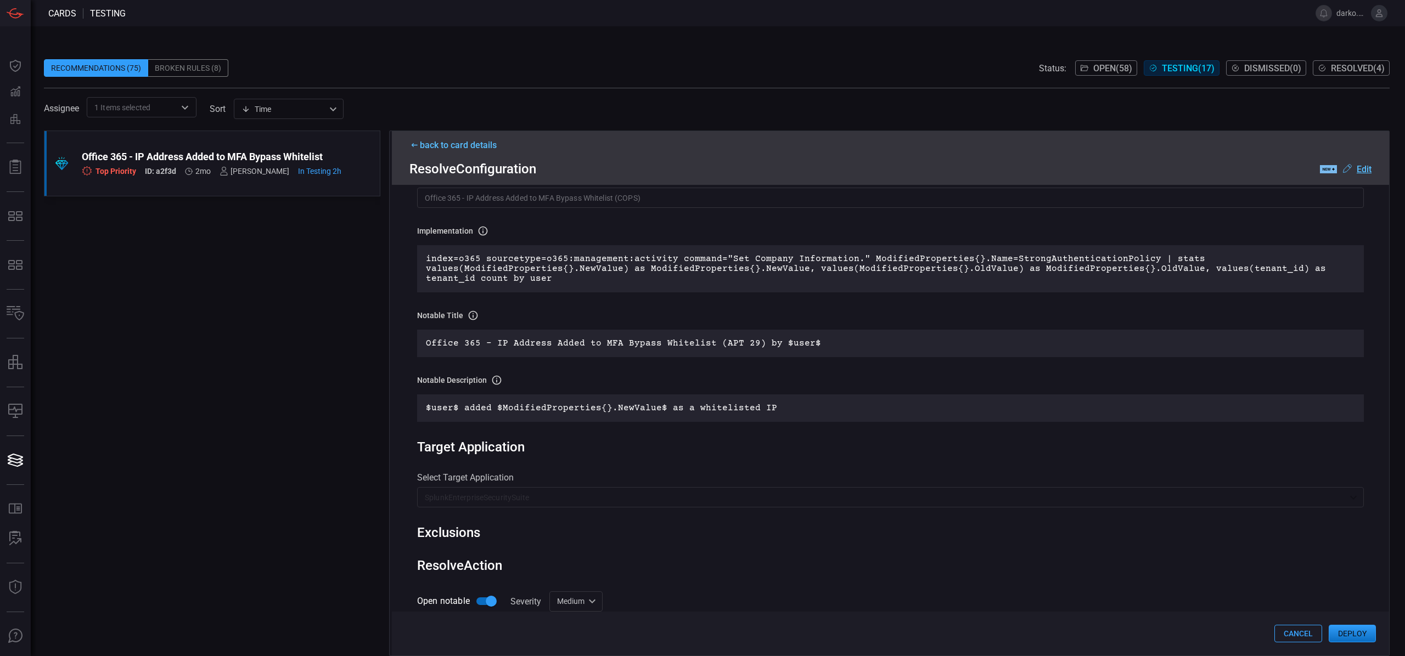
scroll to position [139, 0]
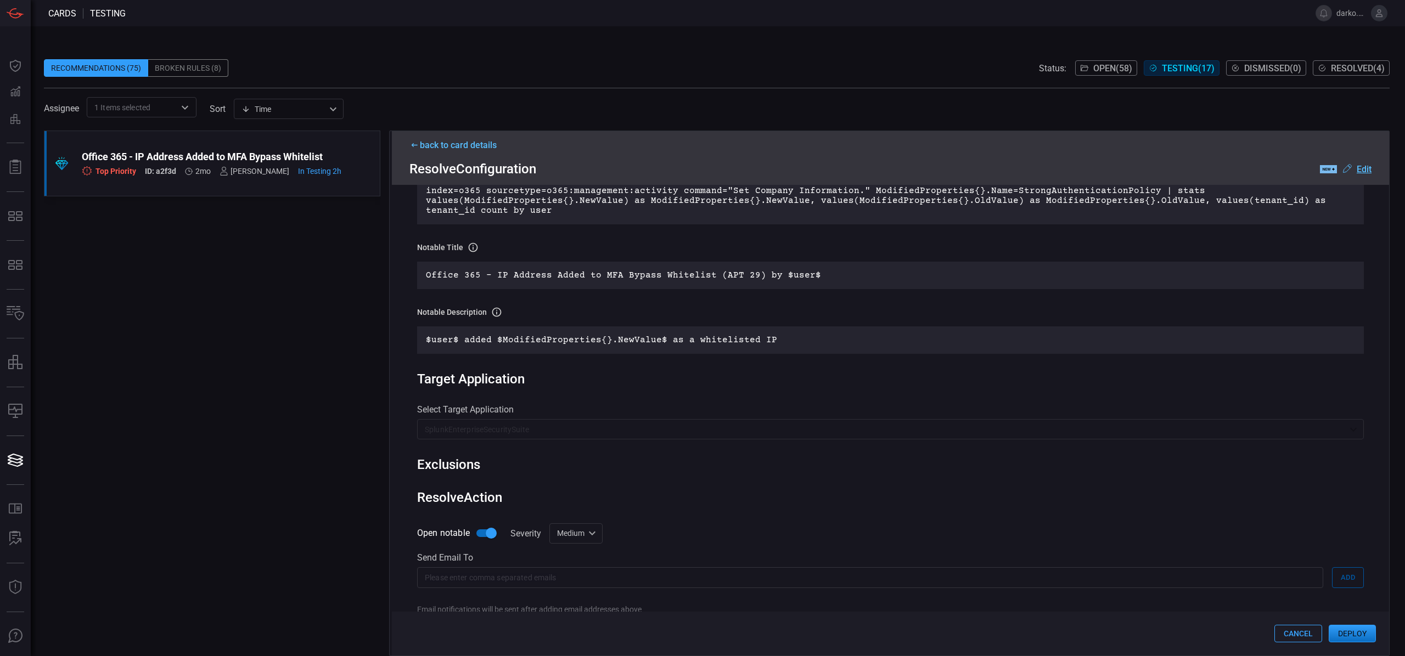
click at [519, 432] on p "SplunkEnterpriseSecuritySuite" at bounding box center [885, 429] width 921 height 11
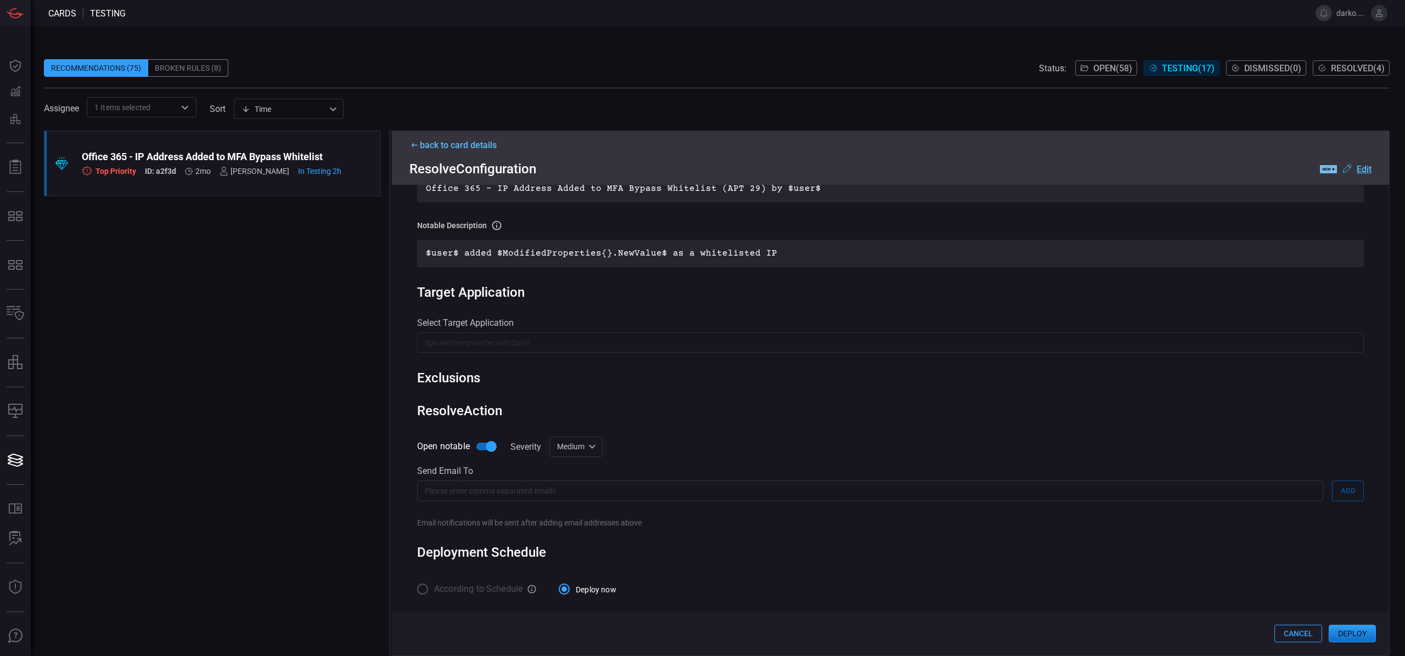
click at [1343, 635] on button "Deploy" at bounding box center [1351, 634] width 47 height 18
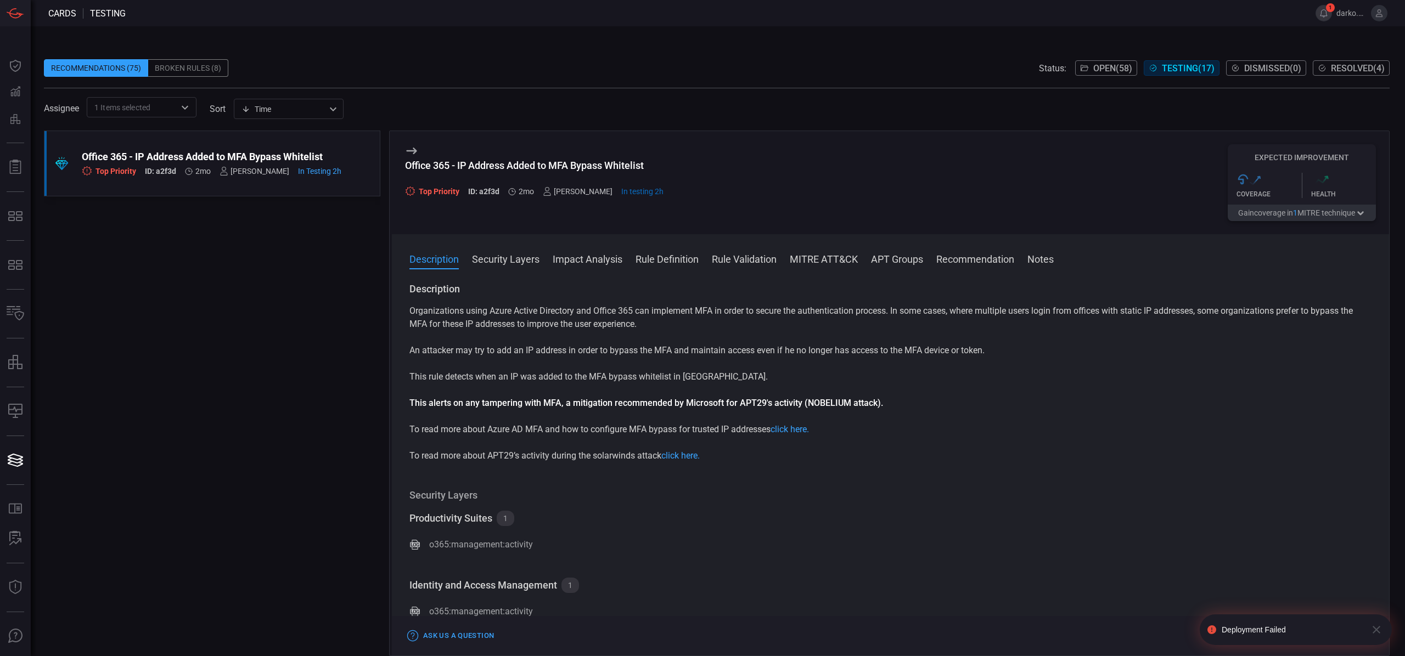
click at [1328, 12] on button "1" at bounding box center [1323, 13] width 16 height 16
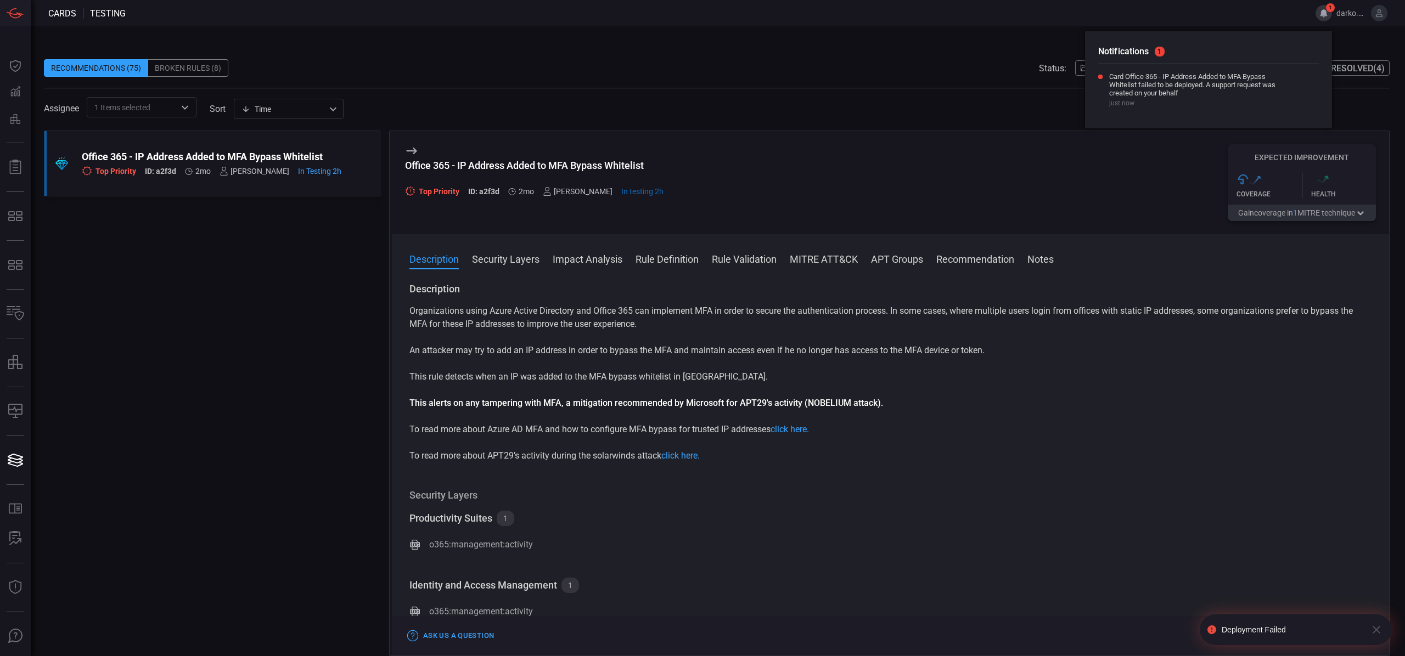
scroll to position [5, 0]
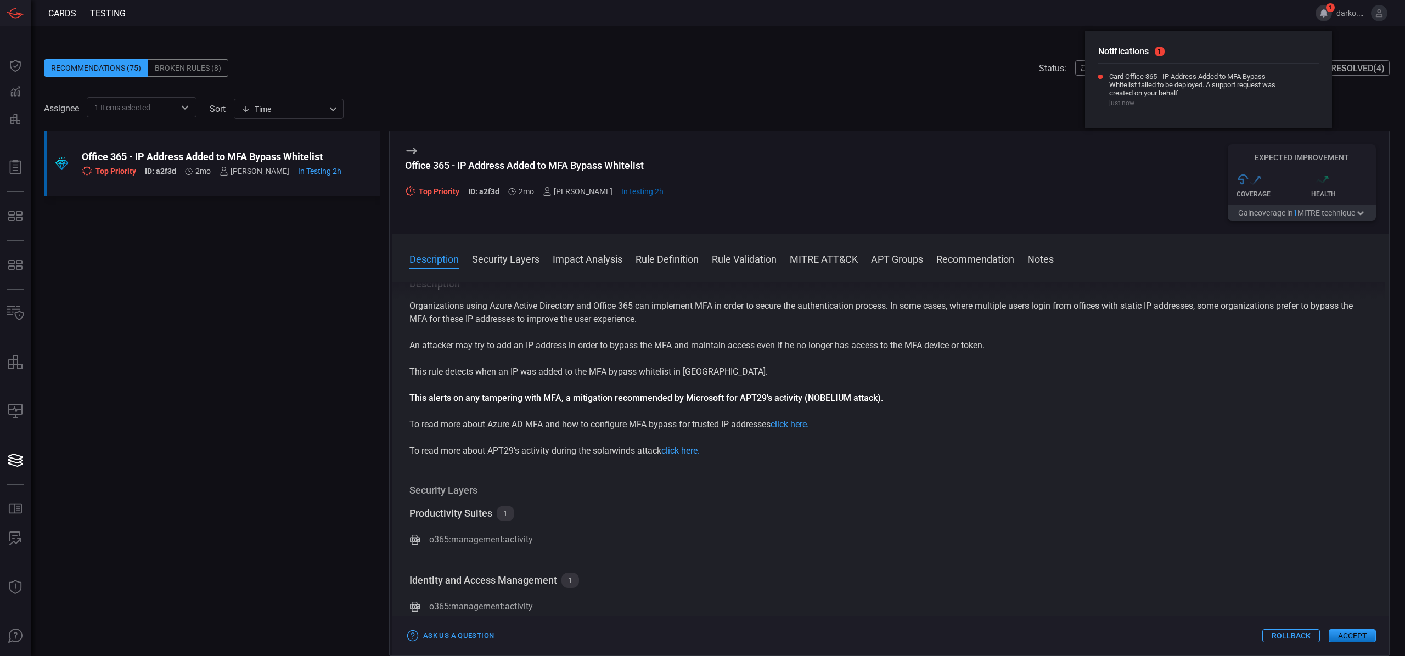
click at [1343, 634] on button "Accept" at bounding box center [1351, 635] width 47 height 13
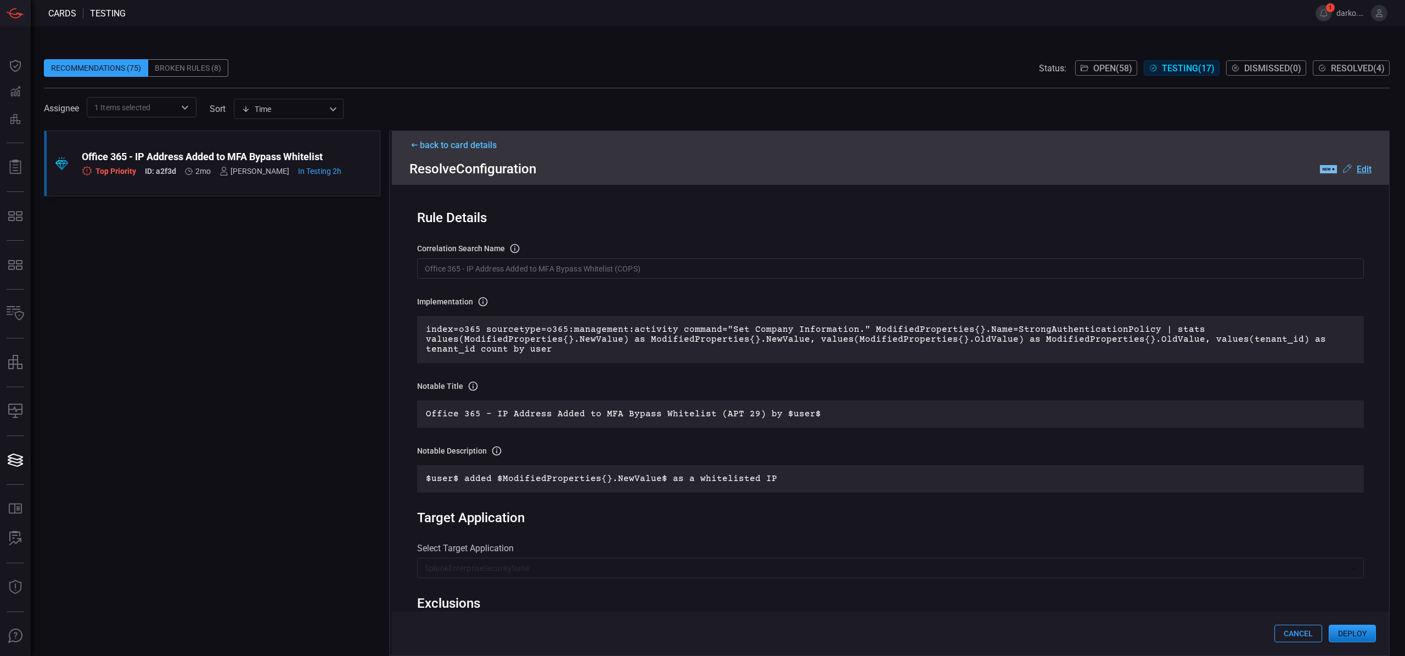
click at [1353, 632] on button "Deploy" at bounding box center [1351, 634] width 47 height 18
